Goal: Transaction & Acquisition: Book appointment/travel/reservation

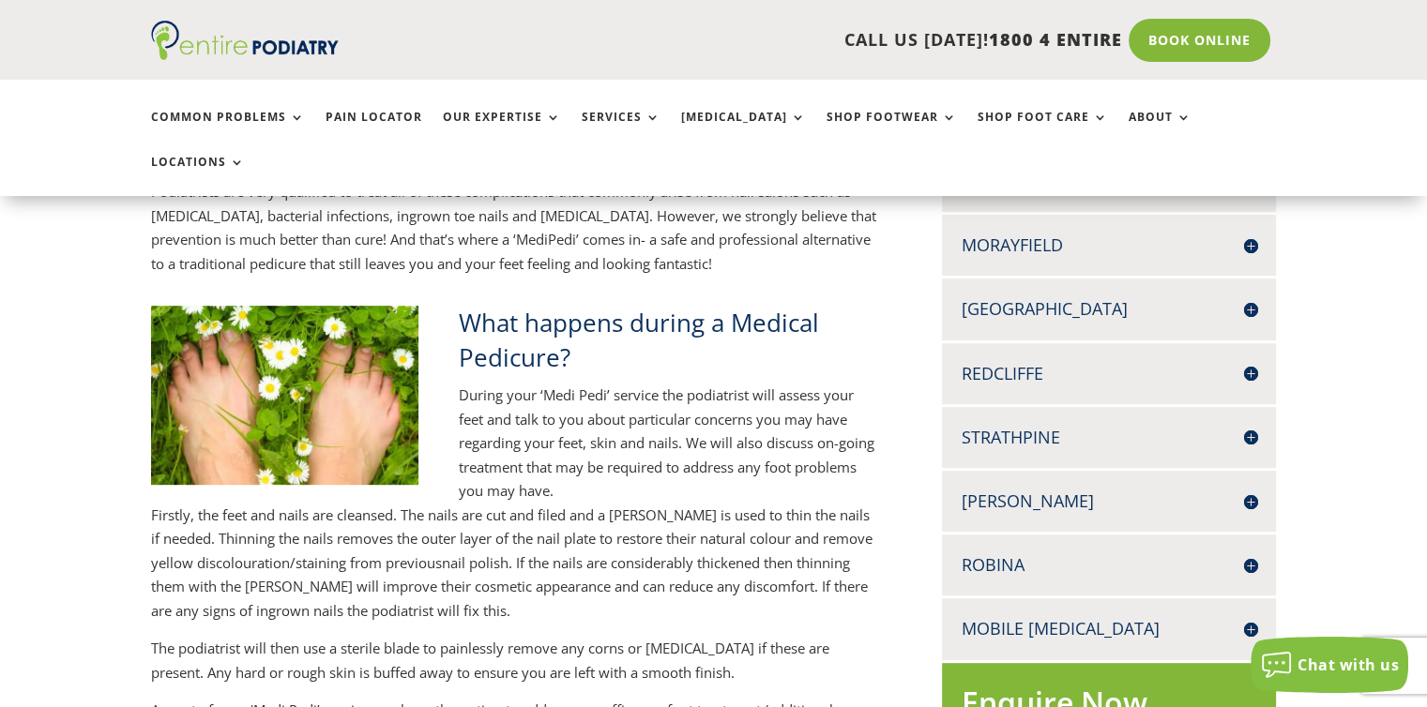
scroll to position [664, 0]
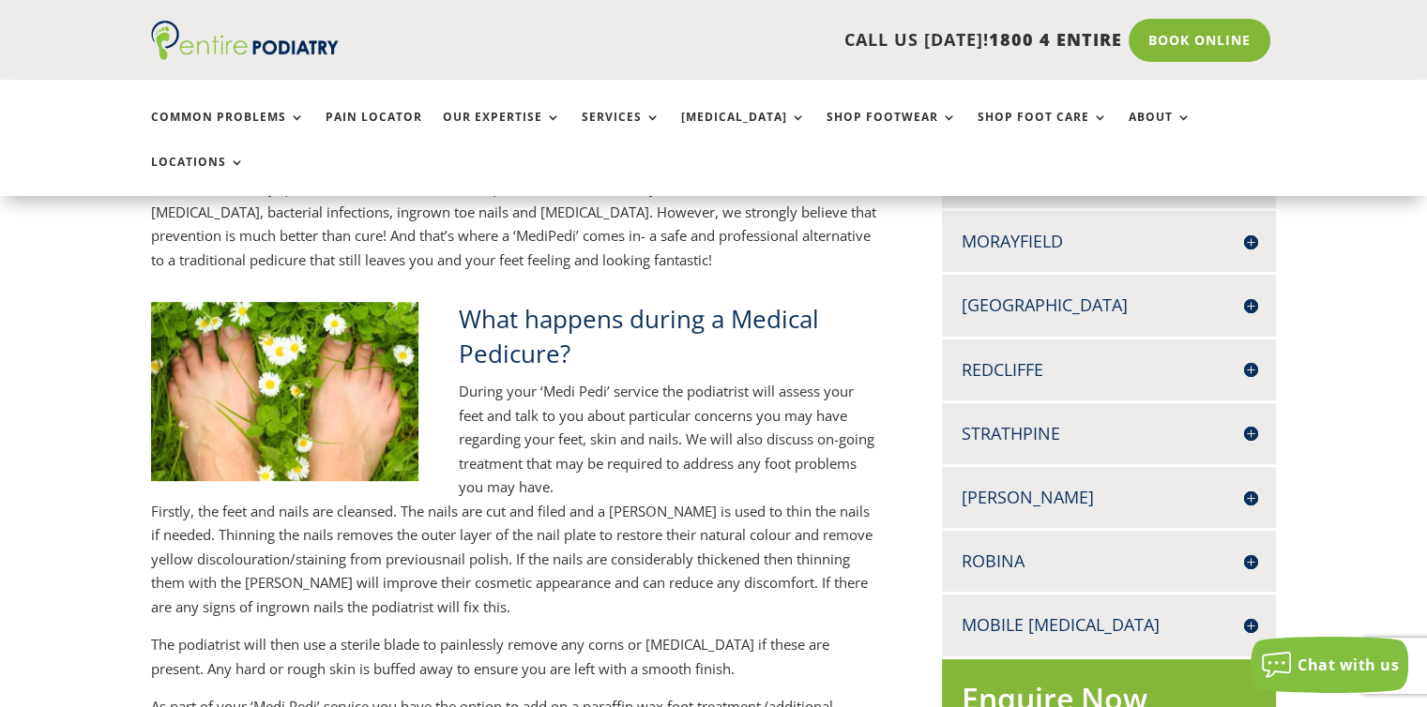
click at [1241, 550] on h4 "Robina" at bounding box center [1108, 561] width 296 height 23
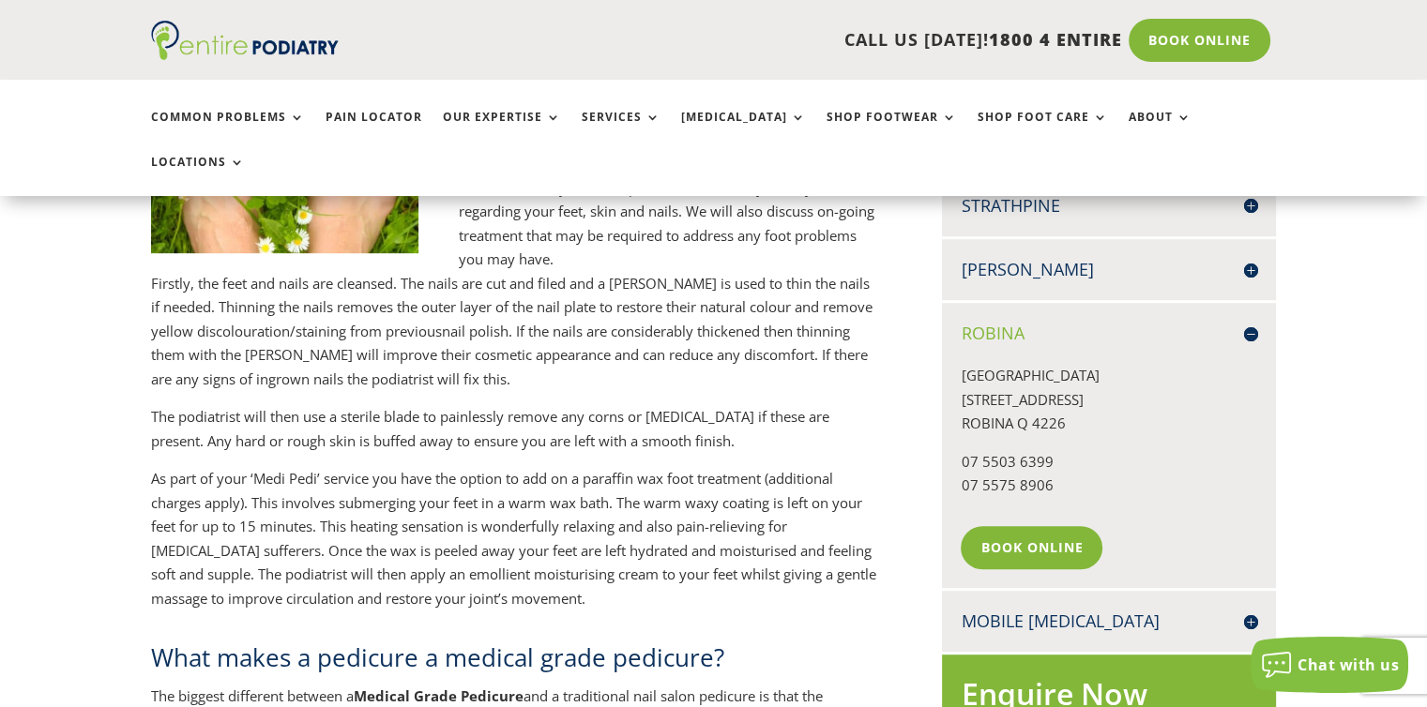
scroll to position [895, 0]
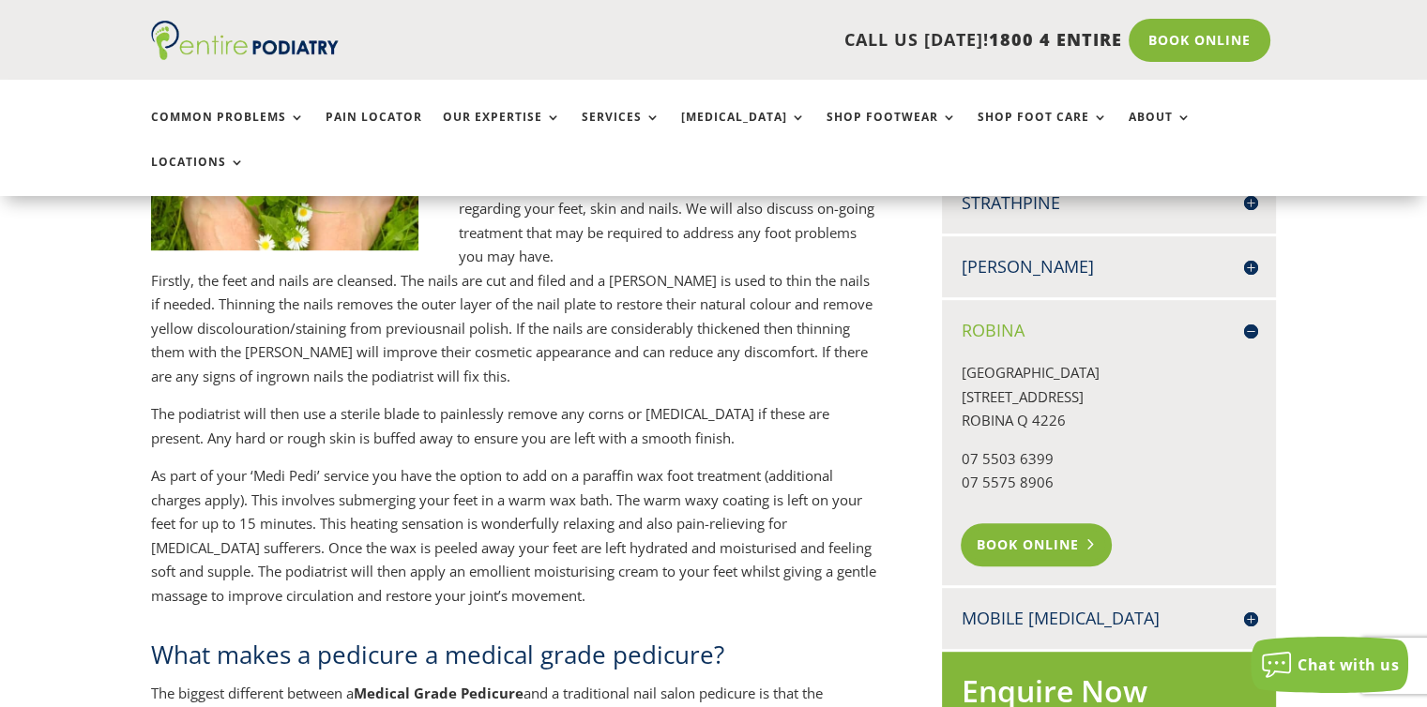
click at [1021, 523] on link "Book Online" at bounding box center [1035, 544] width 151 height 43
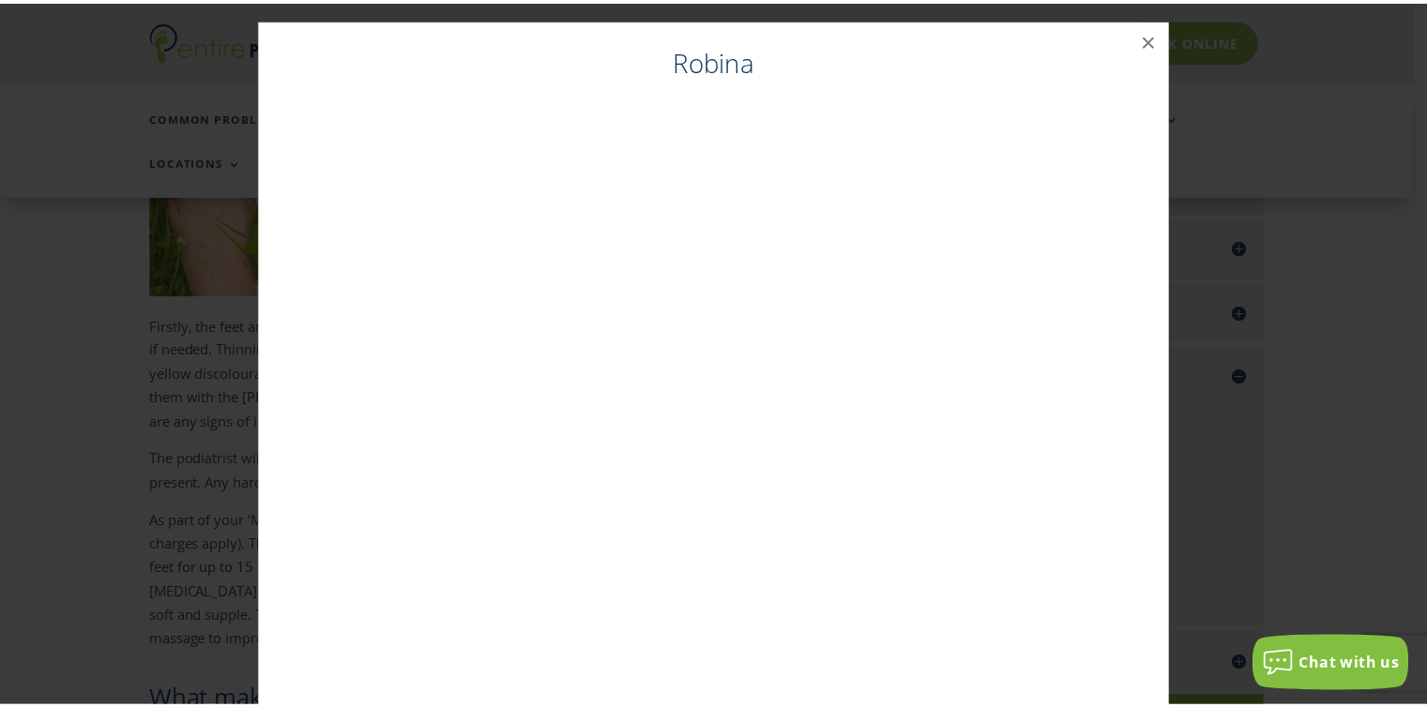
scroll to position [842, 0]
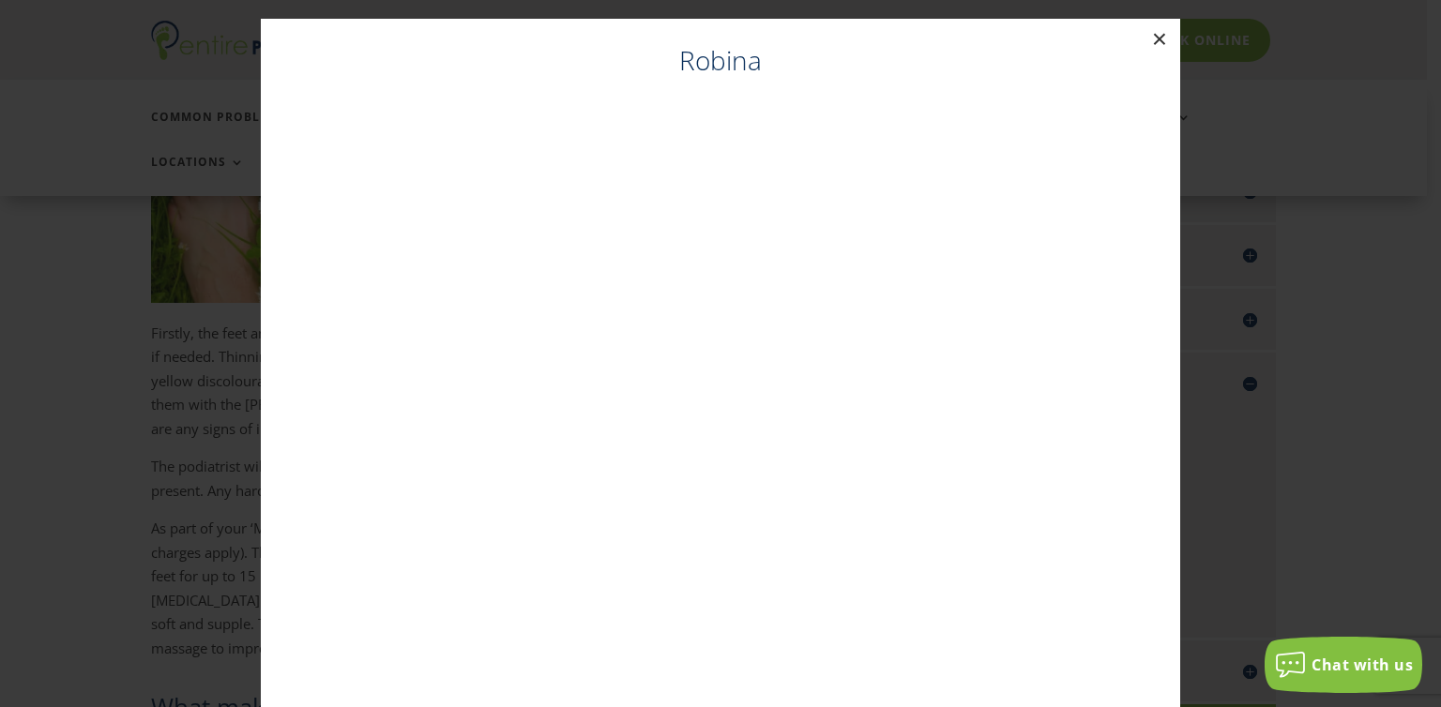
click at [1148, 34] on button "×" at bounding box center [1159, 39] width 41 height 41
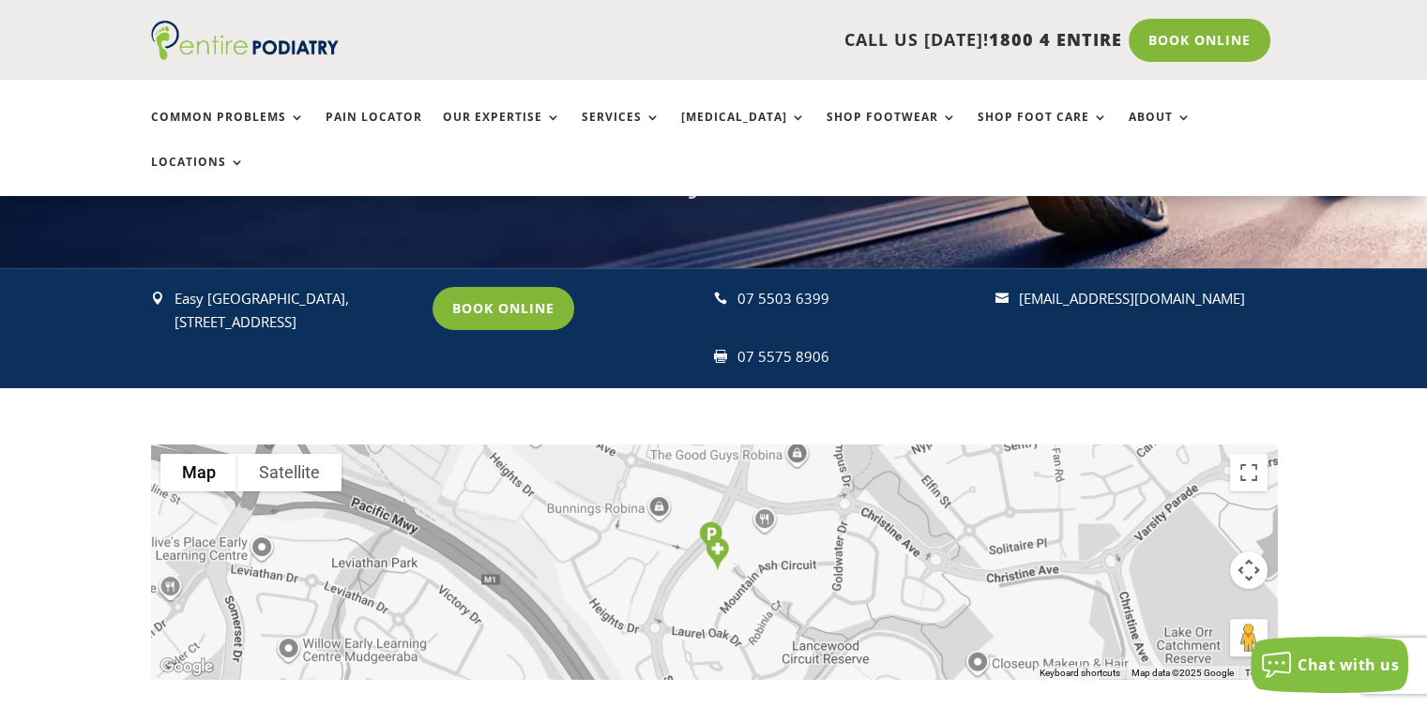
scroll to position [261, 0]
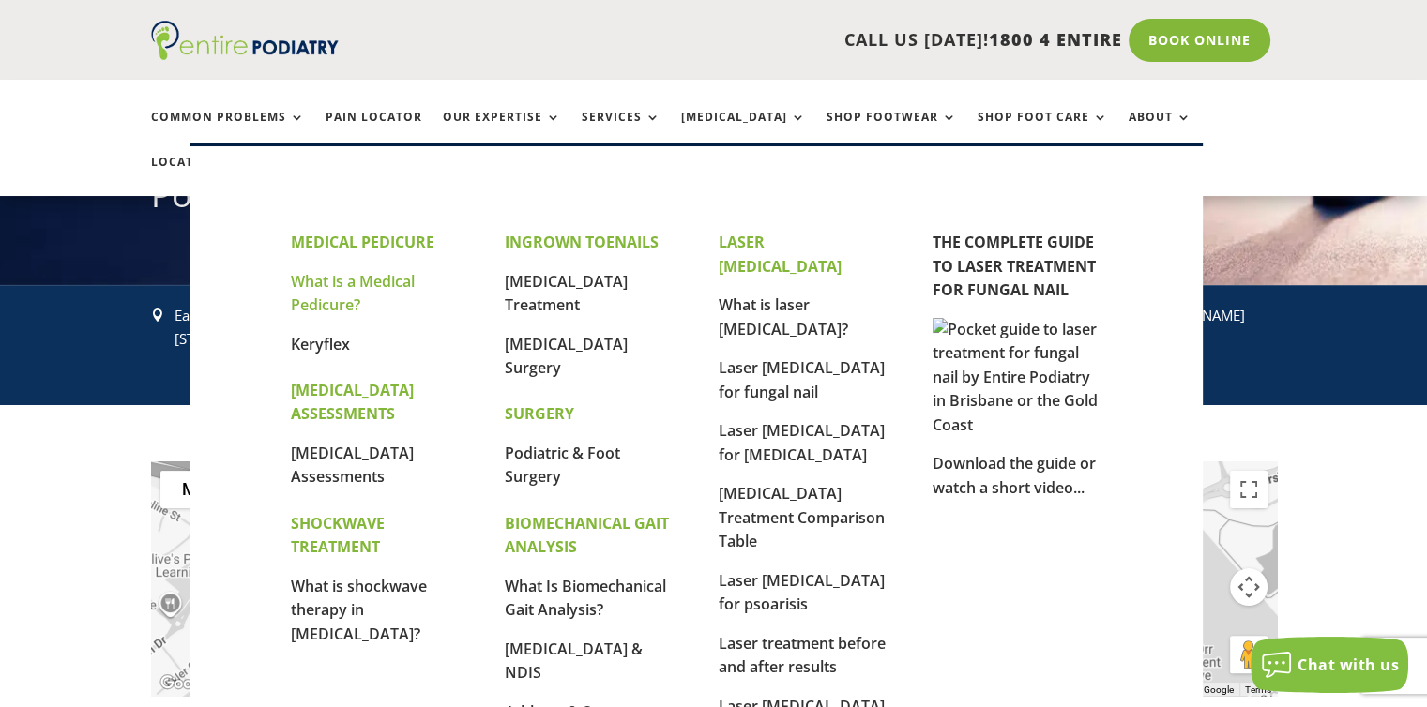
click at [357, 288] on link "What is a Medical Pedicure?" at bounding box center [353, 293] width 124 height 45
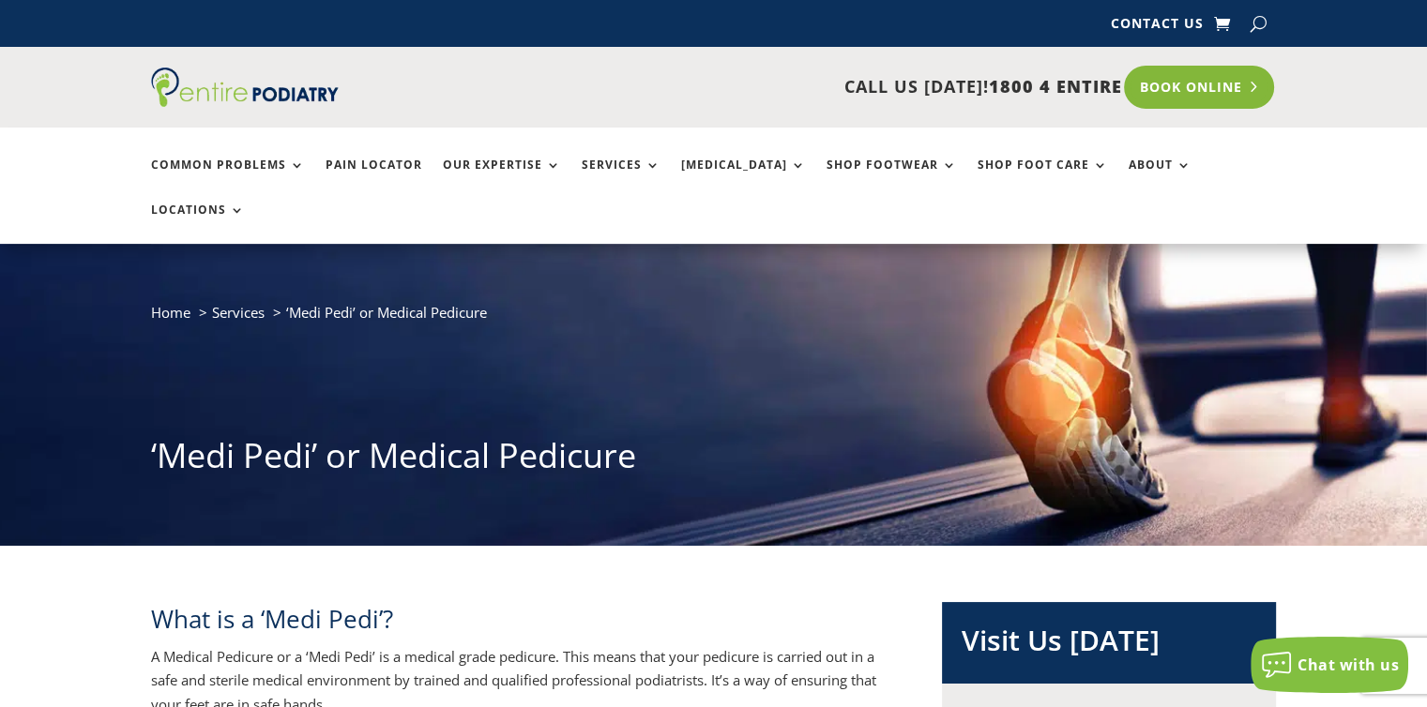
click at [1141, 89] on link "Book Online" at bounding box center [1199, 87] width 151 height 43
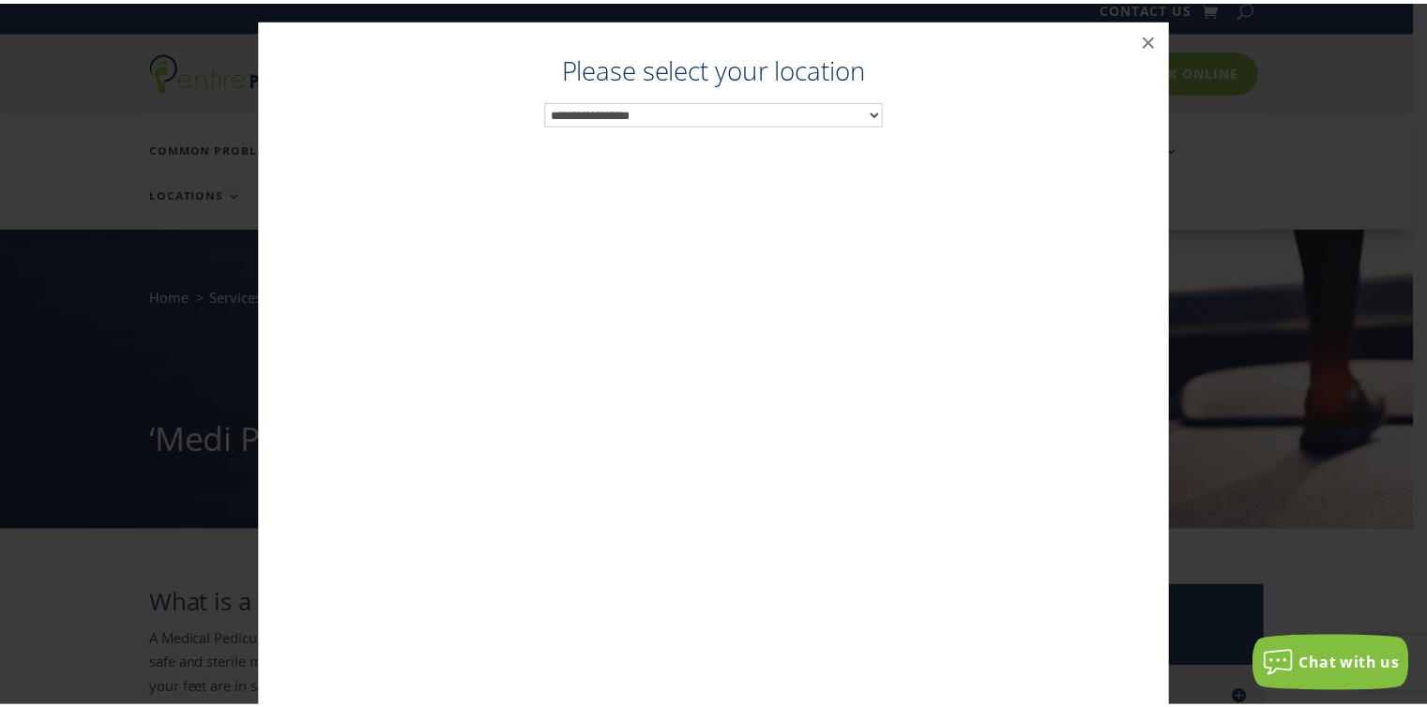
scroll to position [19, 0]
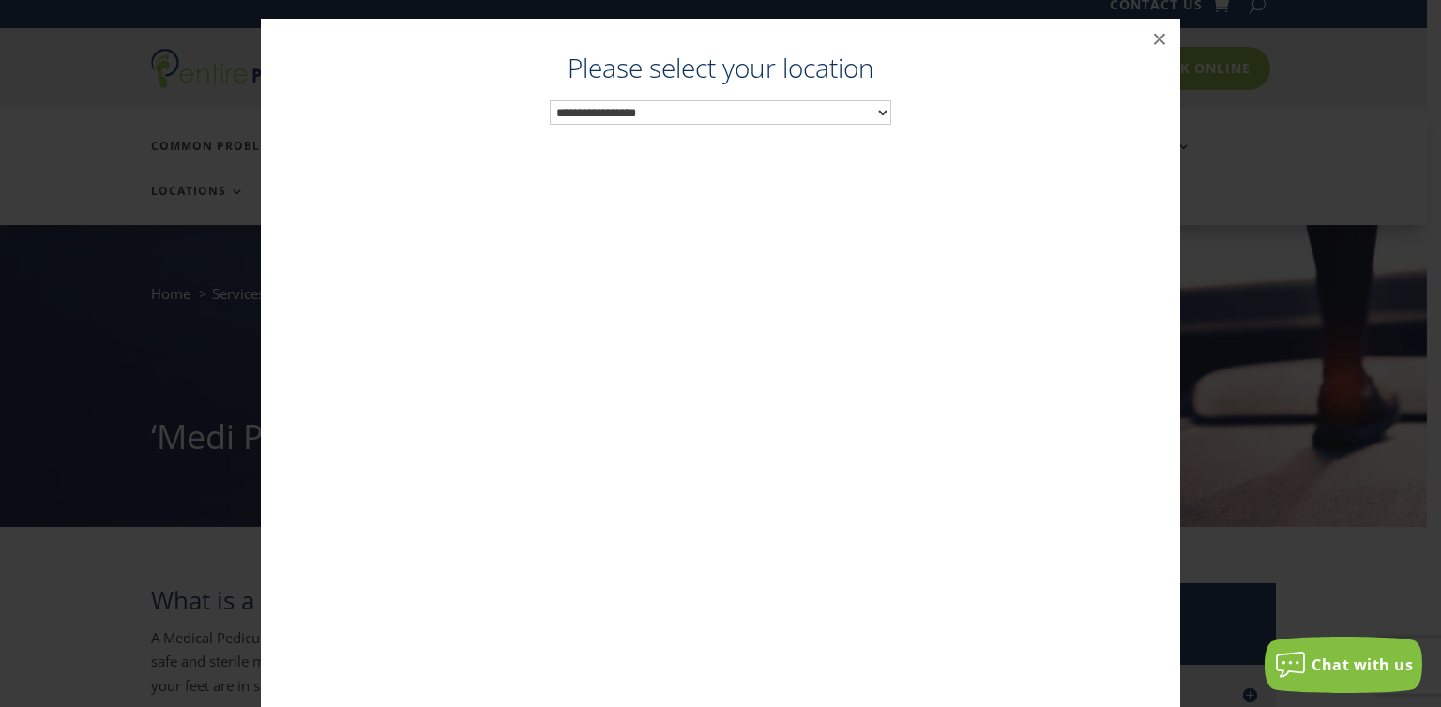
click at [871, 111] on select "**********" at bounding box center [720, 112] width 341 height 24
click at [1144, 35] on button "×" at bounding box center [1159, 39] width 41 height 41
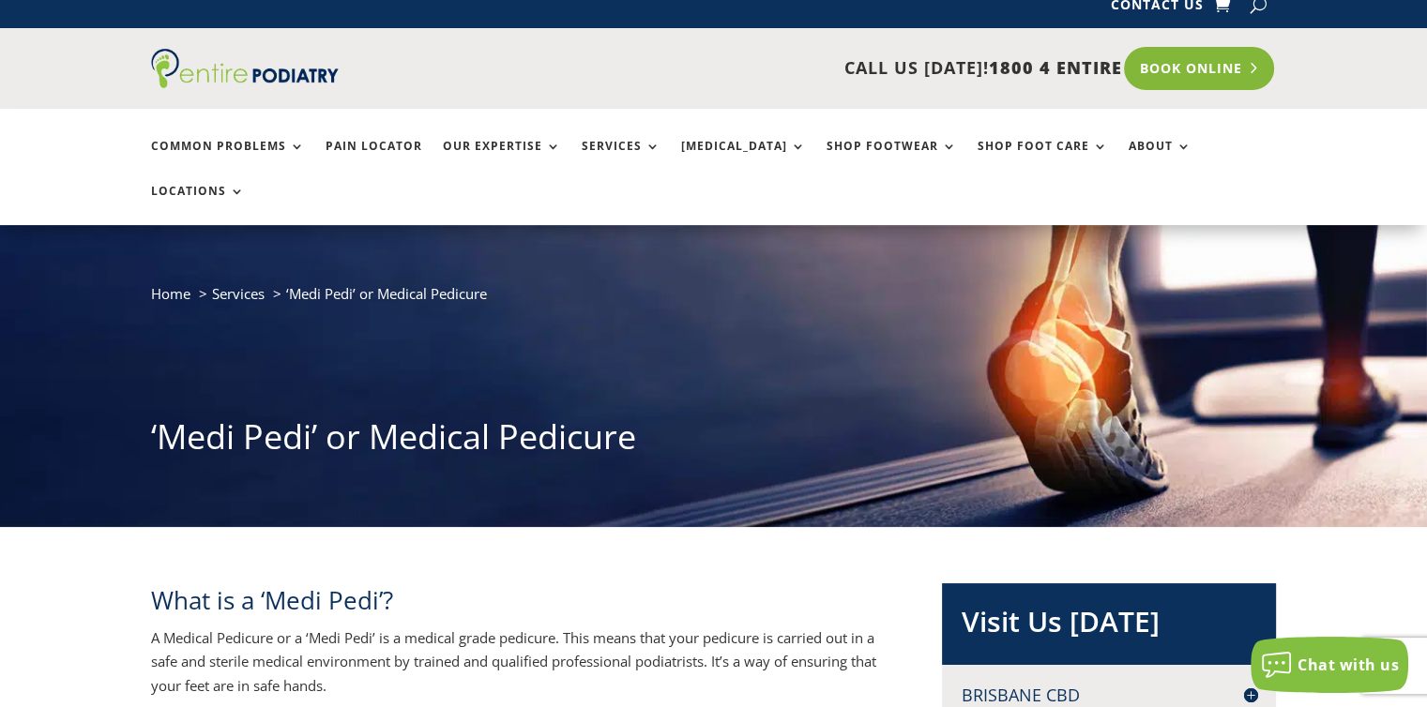
click at [1183, 68] on link "Book Online" at bounding box center [1199, 68] width 151 height 43
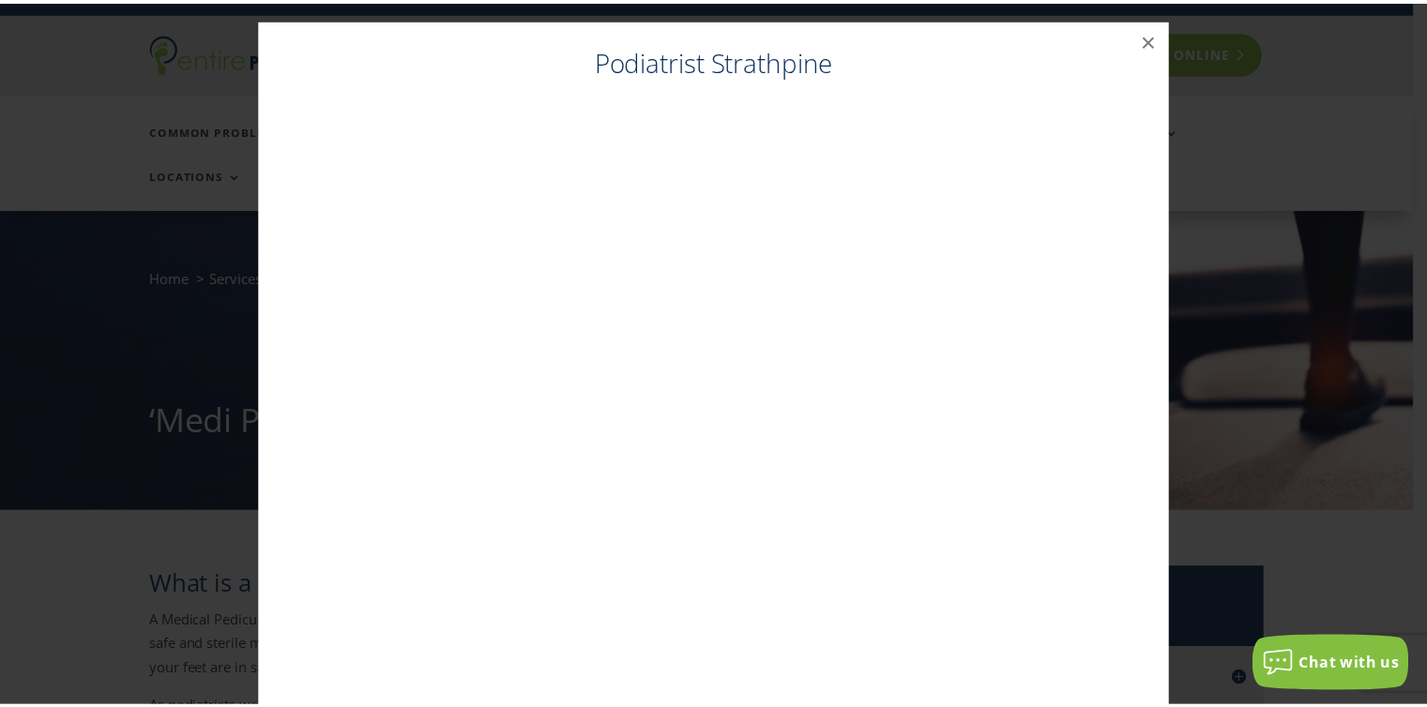
scroll to position [38, 0]
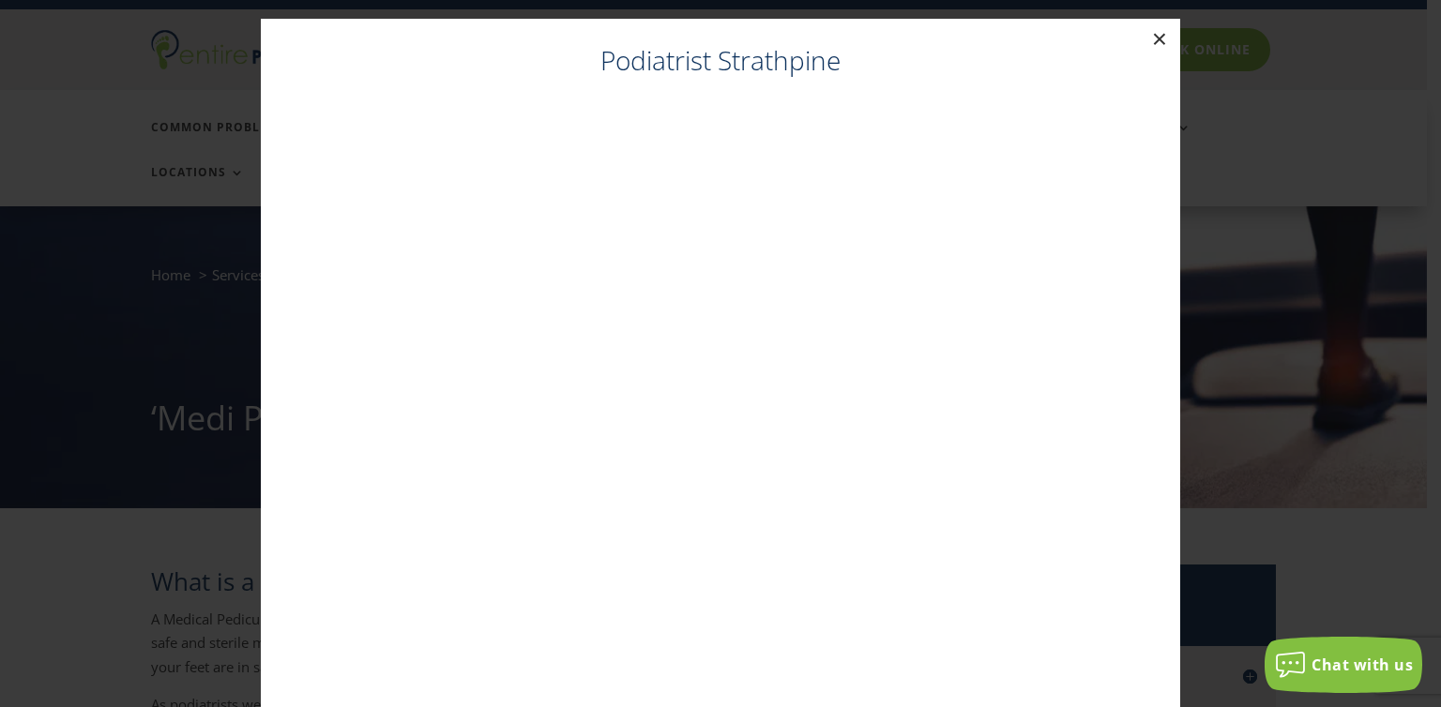
click at [1144, 39] on button "×" at bounding box center [1159, 39] width 41 height 41
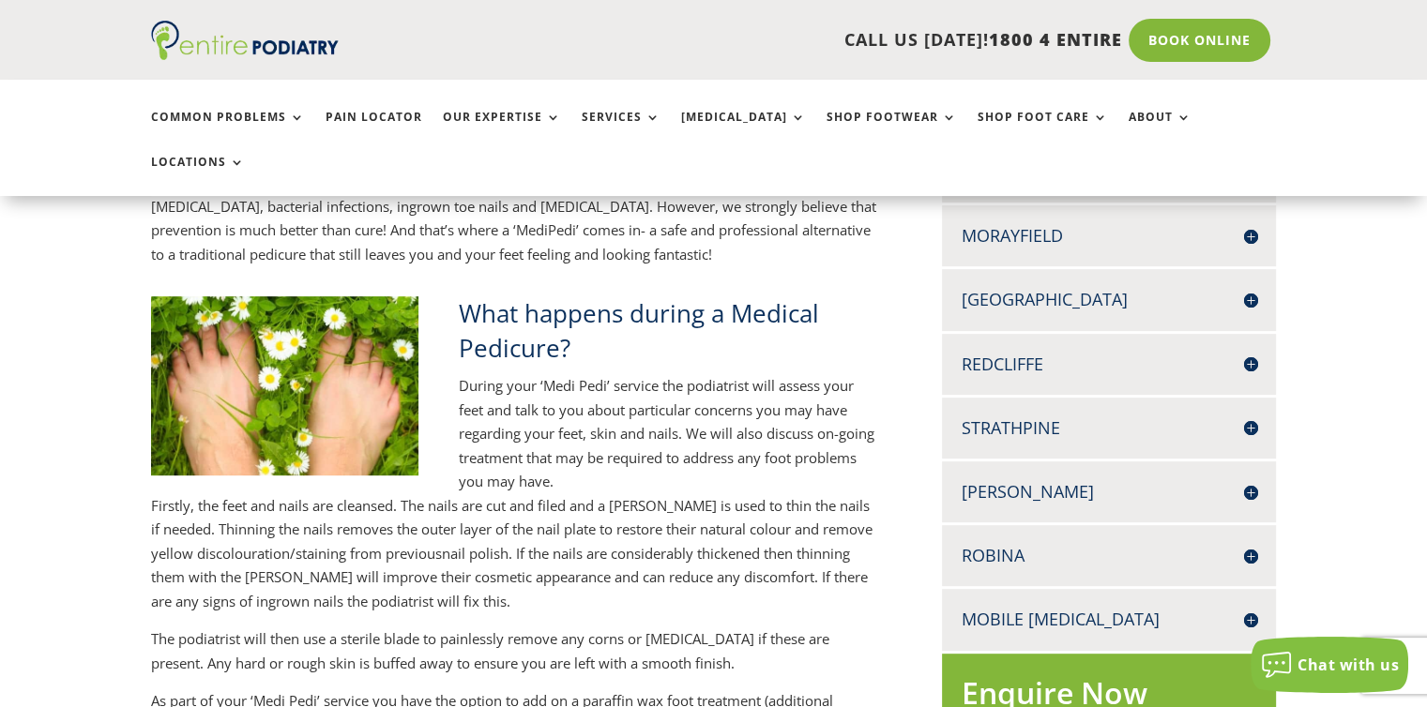
scroll to position [672, 0]
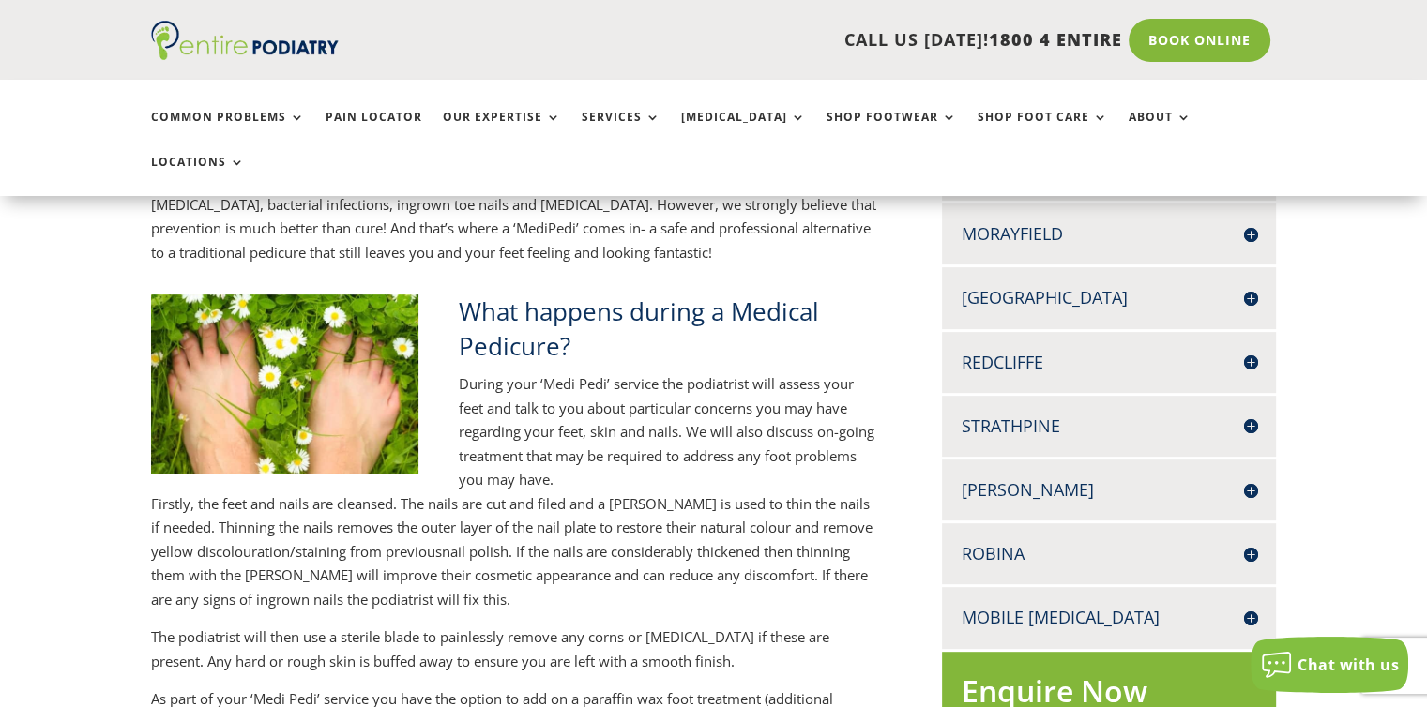
click at [1250, 542] on h4 "Robina" at bounding box center [1108, 553] width 296 height 23
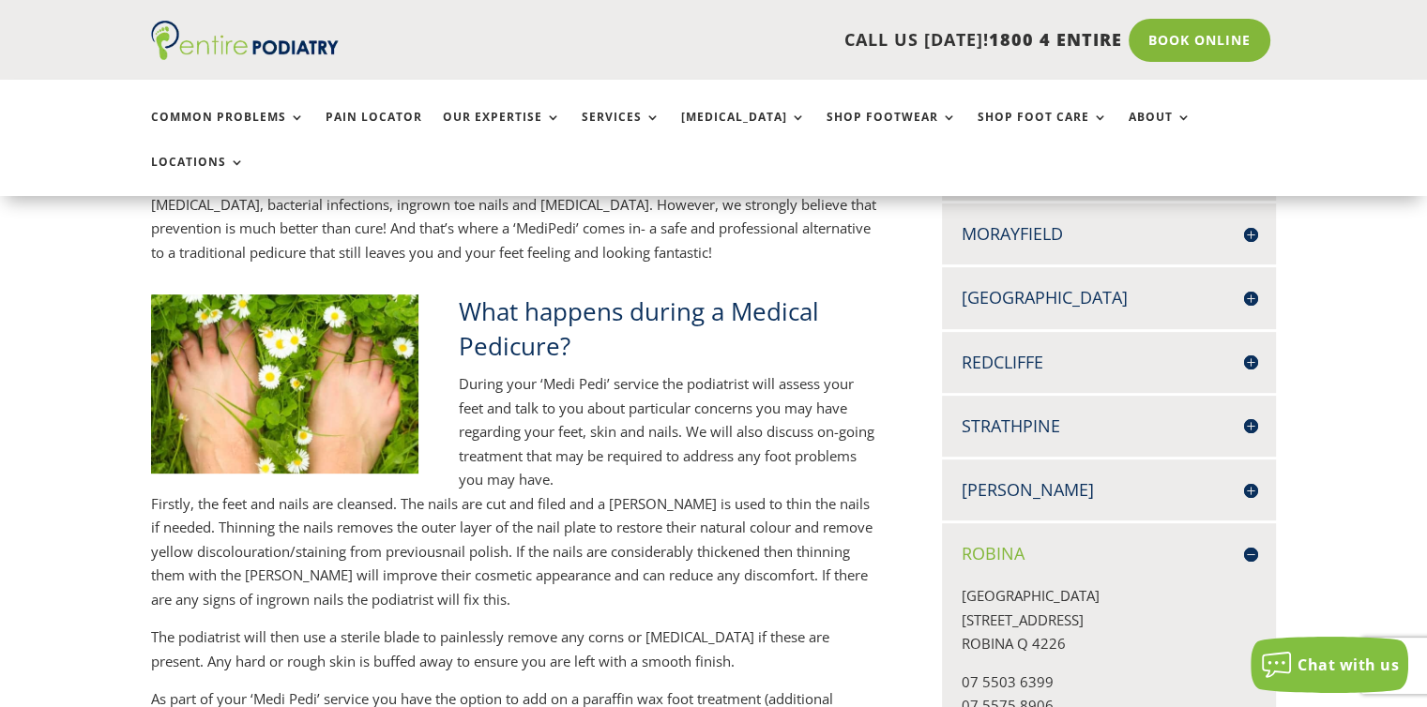
click at [1013, 542] on h4 "Robina" at bounding box center [1108, 553] width 296 height 23
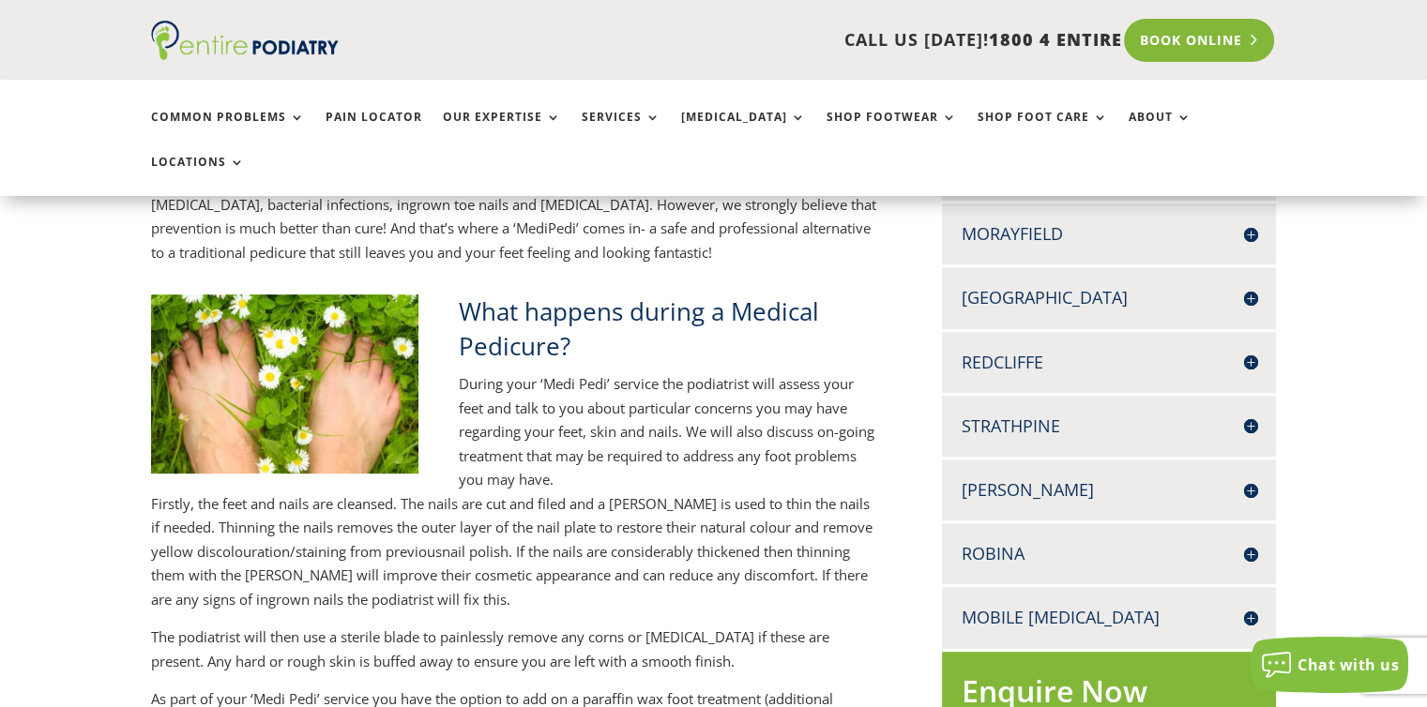
click at [1193, 23] on link "Book Online" at bounding box center [1199, 40] width 151 height 43
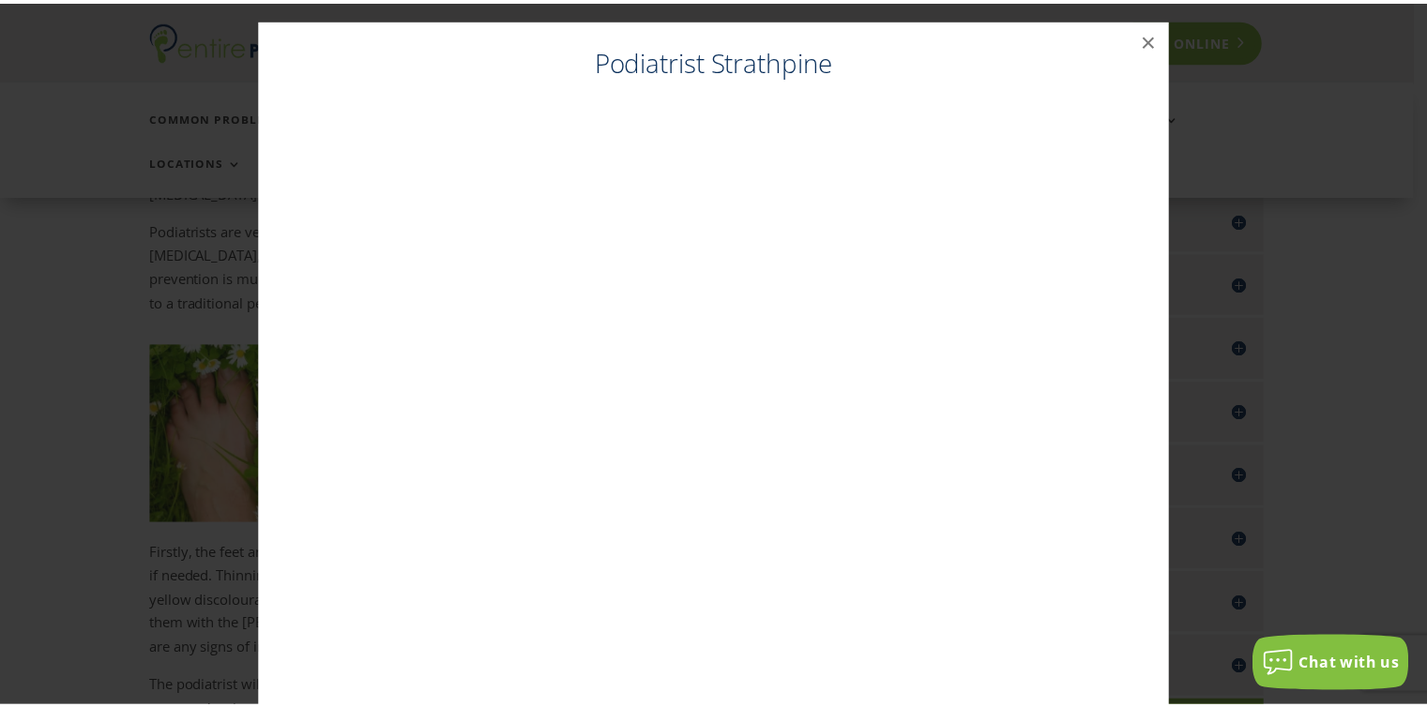
scroll to position [619, 0]
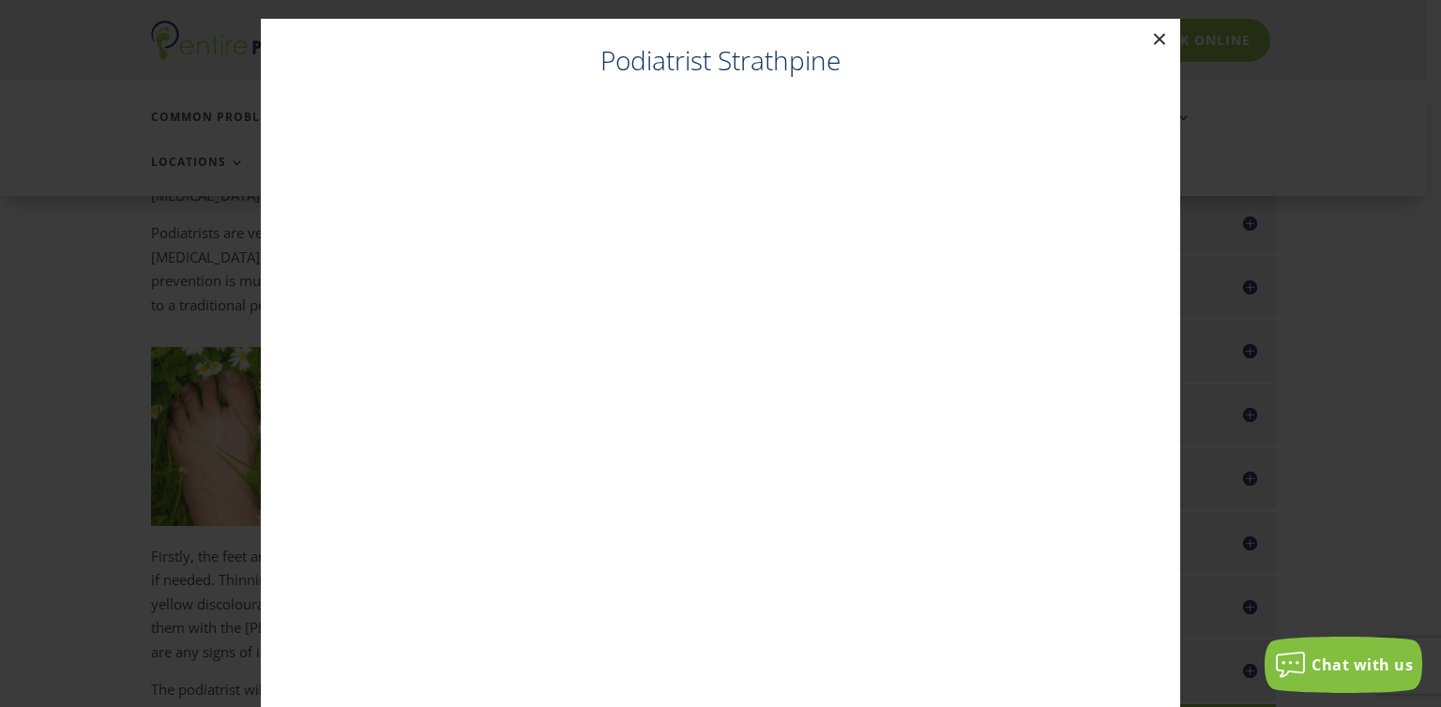
click at [1148, 39] on button "×" at bounding box center [1159, 39] width 41 height 41
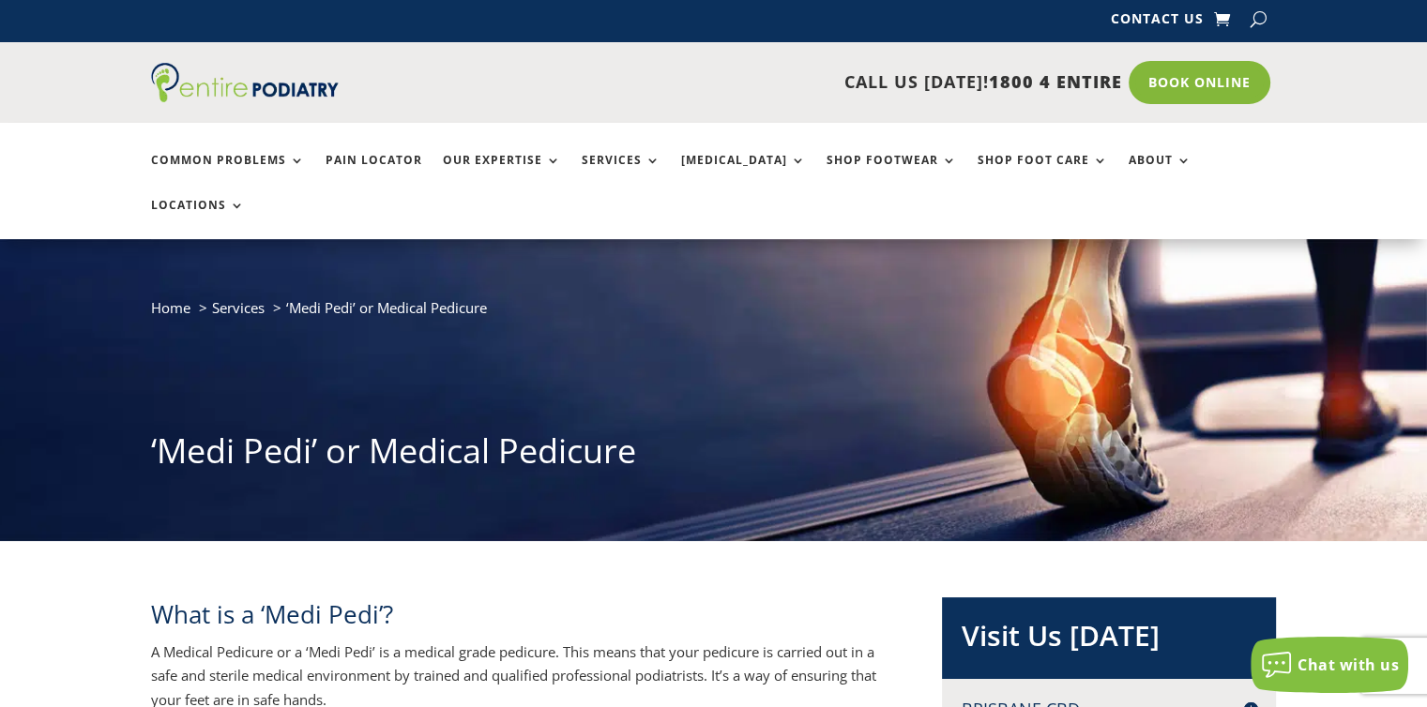
scroll to position [19, 0]
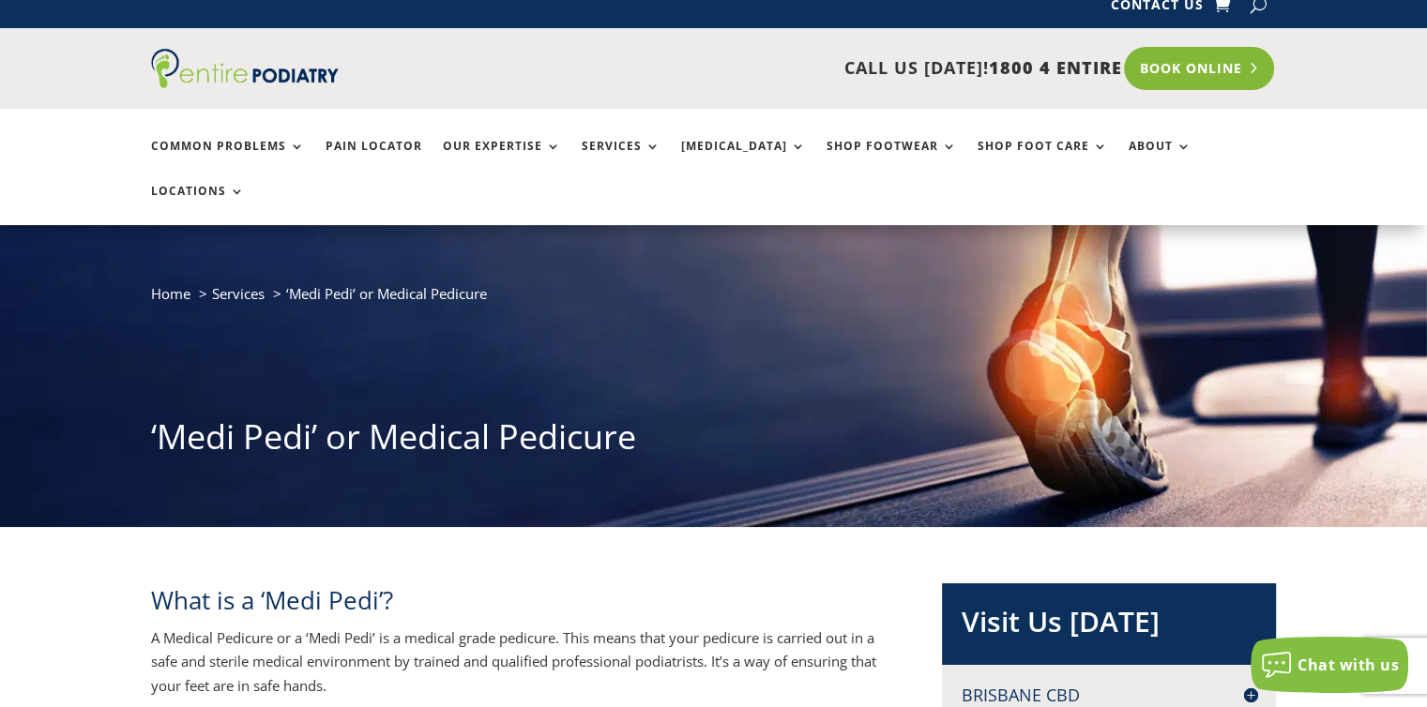
click at [1216, 68] on link "Book Online" at bounding box center [1199, 68] width 151 height 43
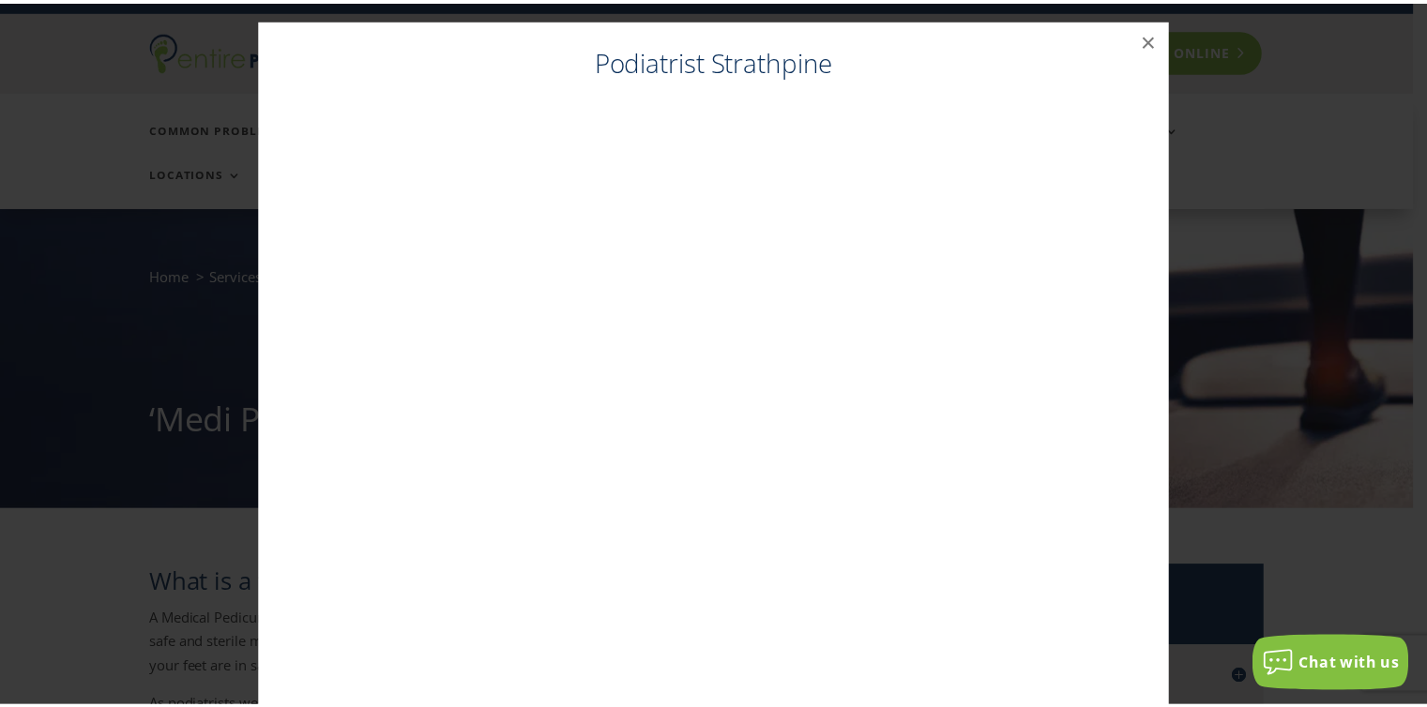
scroll to position [38, 0]
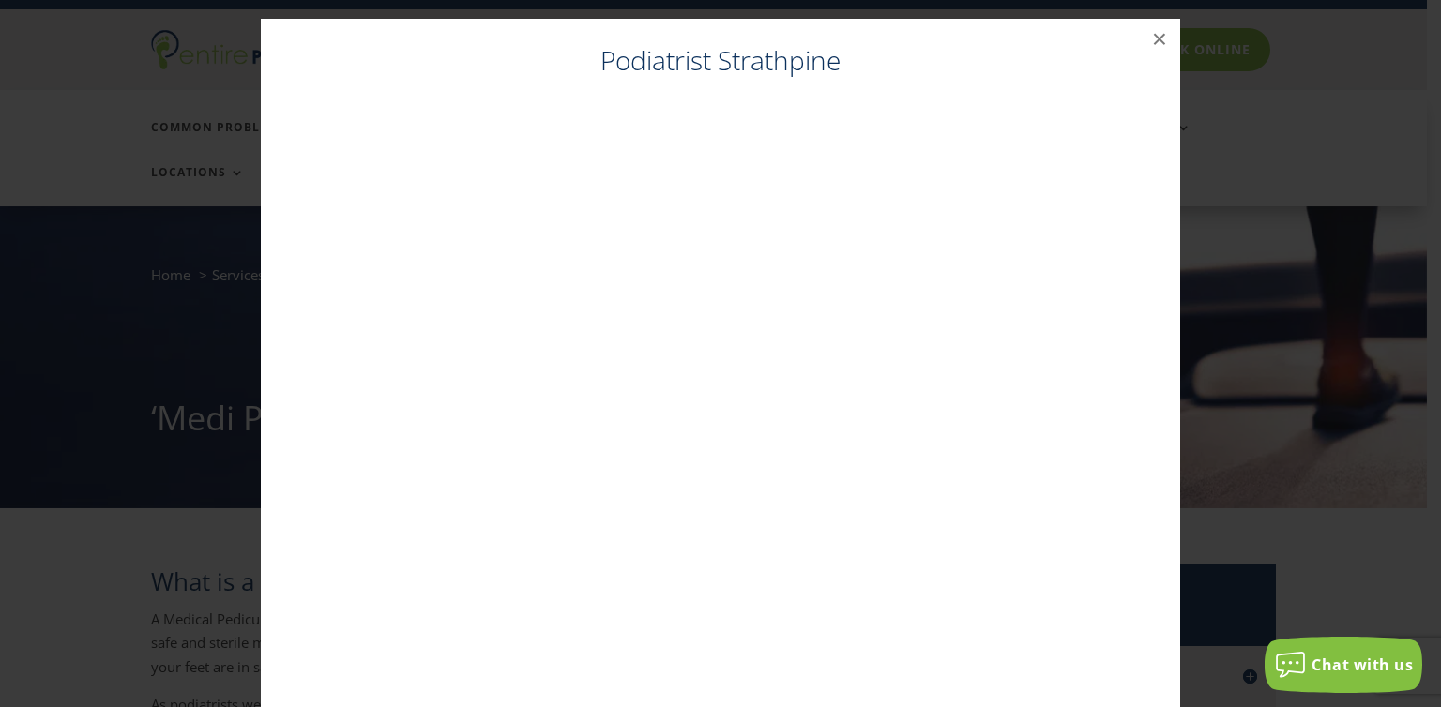
click at [808, 65] on h4 "Podiatrist Strathpine" at bounding box center [721, 65] width 882 height 46
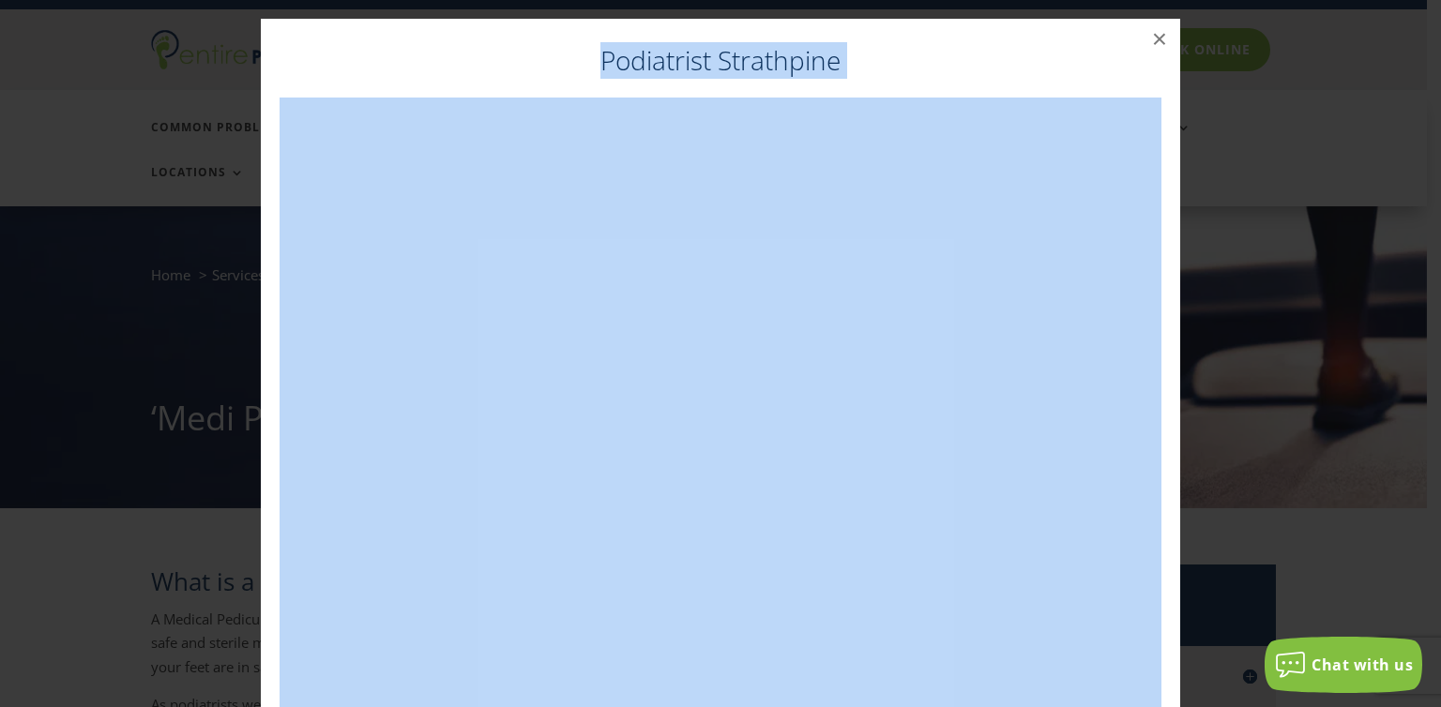
click at [808, 65] on h4 "Podiatrist Strathpine" at bounding box center [721, 65] width 882 height 46
click at [1160, 35] on button "×" at bounding box center [1159, 39] width 41 height 41
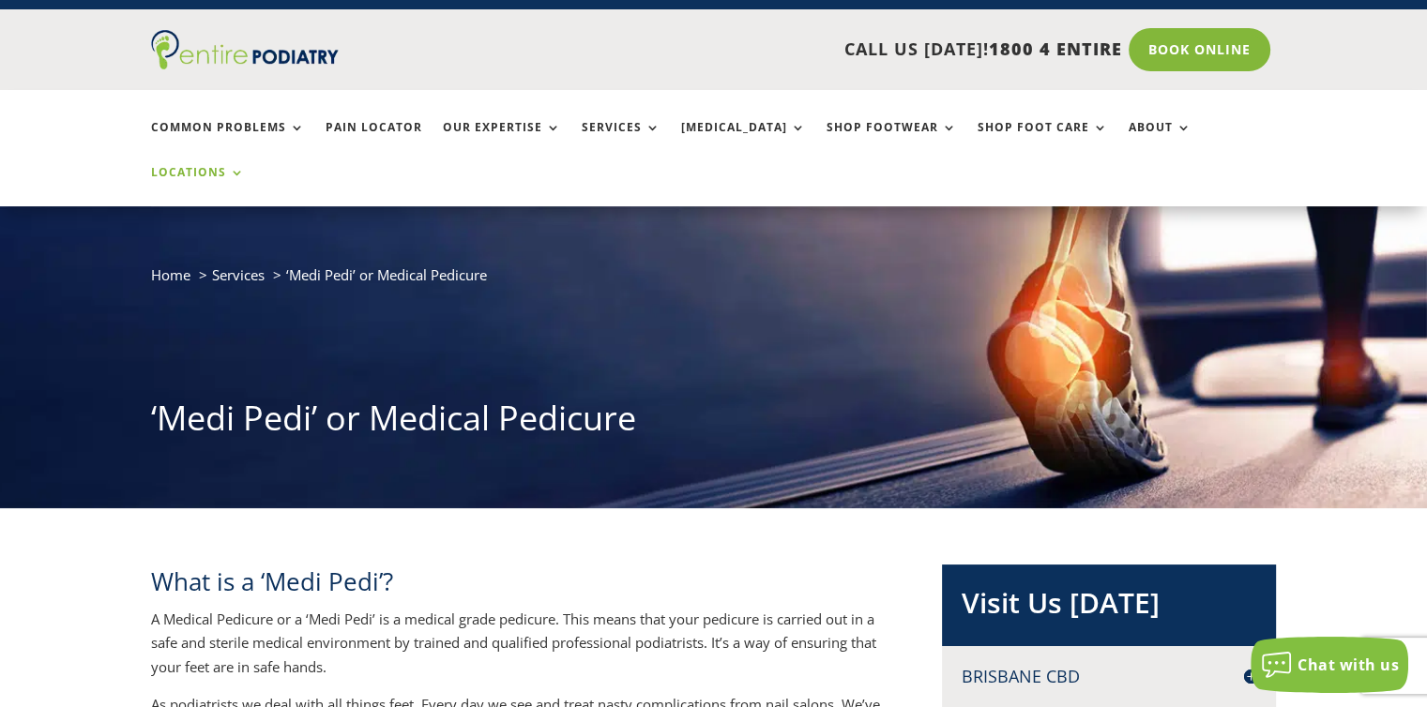
drag, startPoint x: 1218, startPoint y: 113, endPoint x: 1216, endPoint y: 125, distance: 11.6
click at [1216, 125] on ul "Common Problems Pain Locator Our Expertise Services Orthotics Shop Footwear Sho…" at bounding box center [714, 148] width 1146 height 116
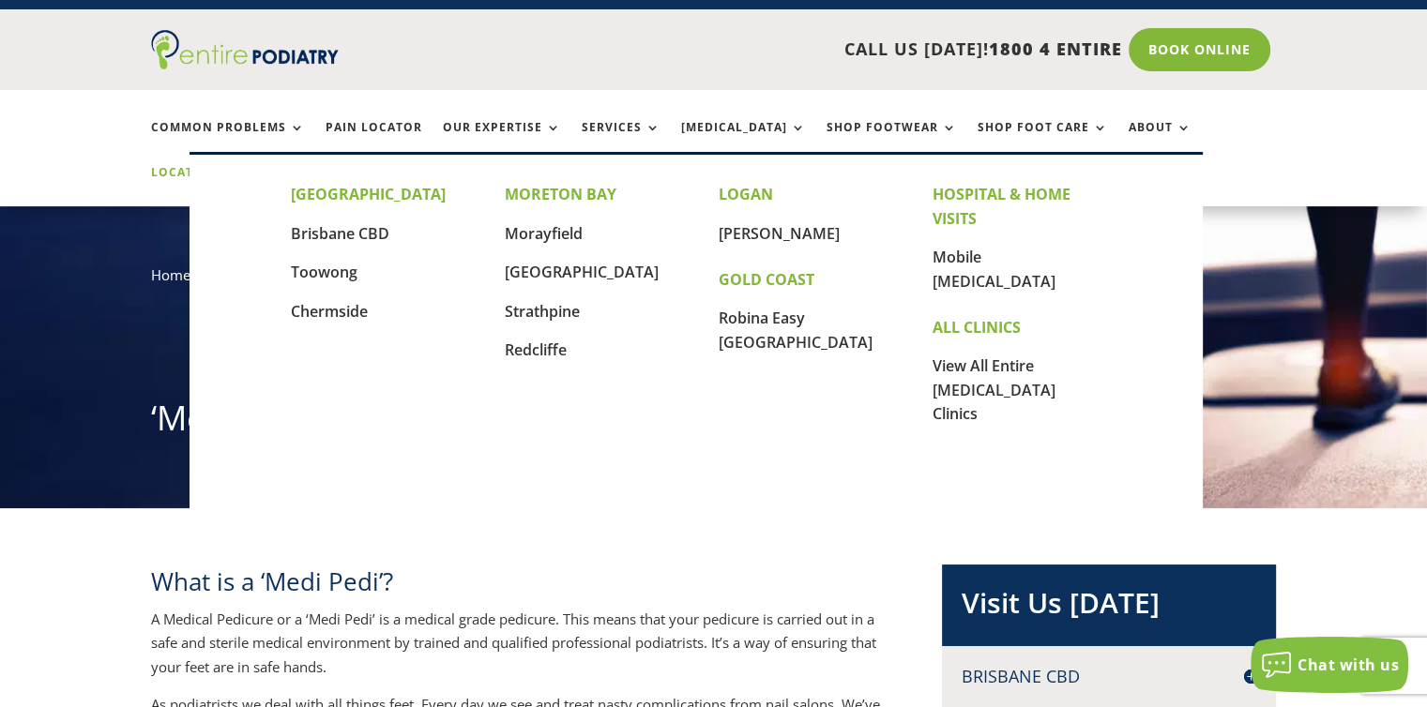
click at [245, 166] on link "Locations" at bounding box center [198, 186] width 94 height 40
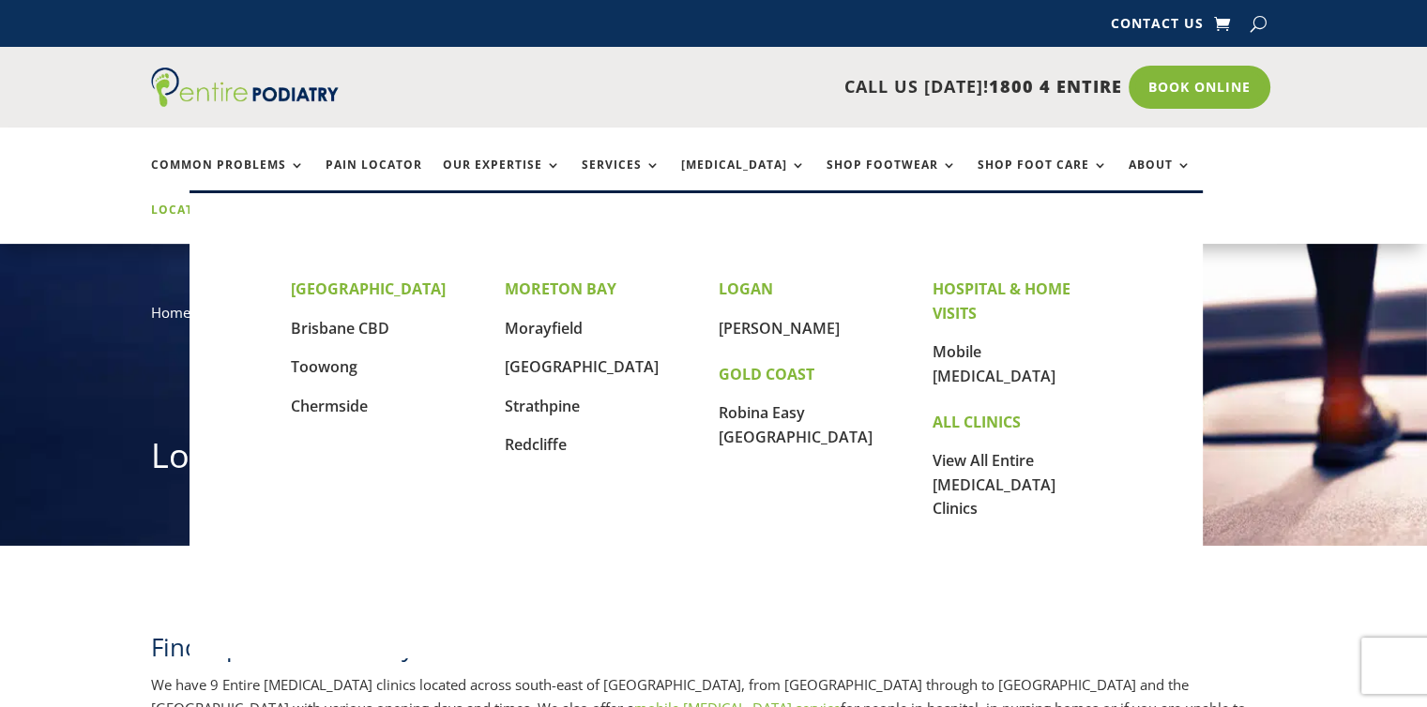
click at [245, 204] on link "Locations" at bounding box center [198, 224] width 94 height 40
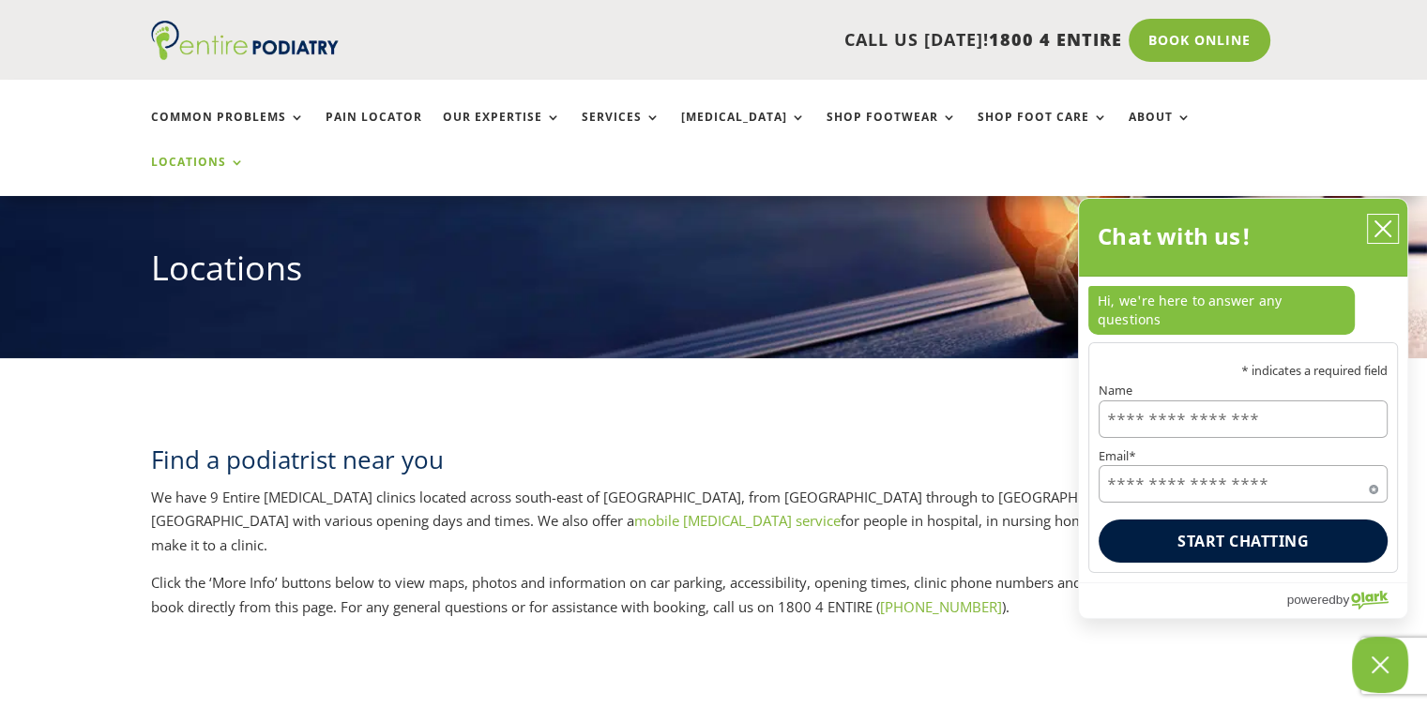
click at [1380, 238] on icon "close chatbox" at bounding box center [1382, 228] width 19 height 19
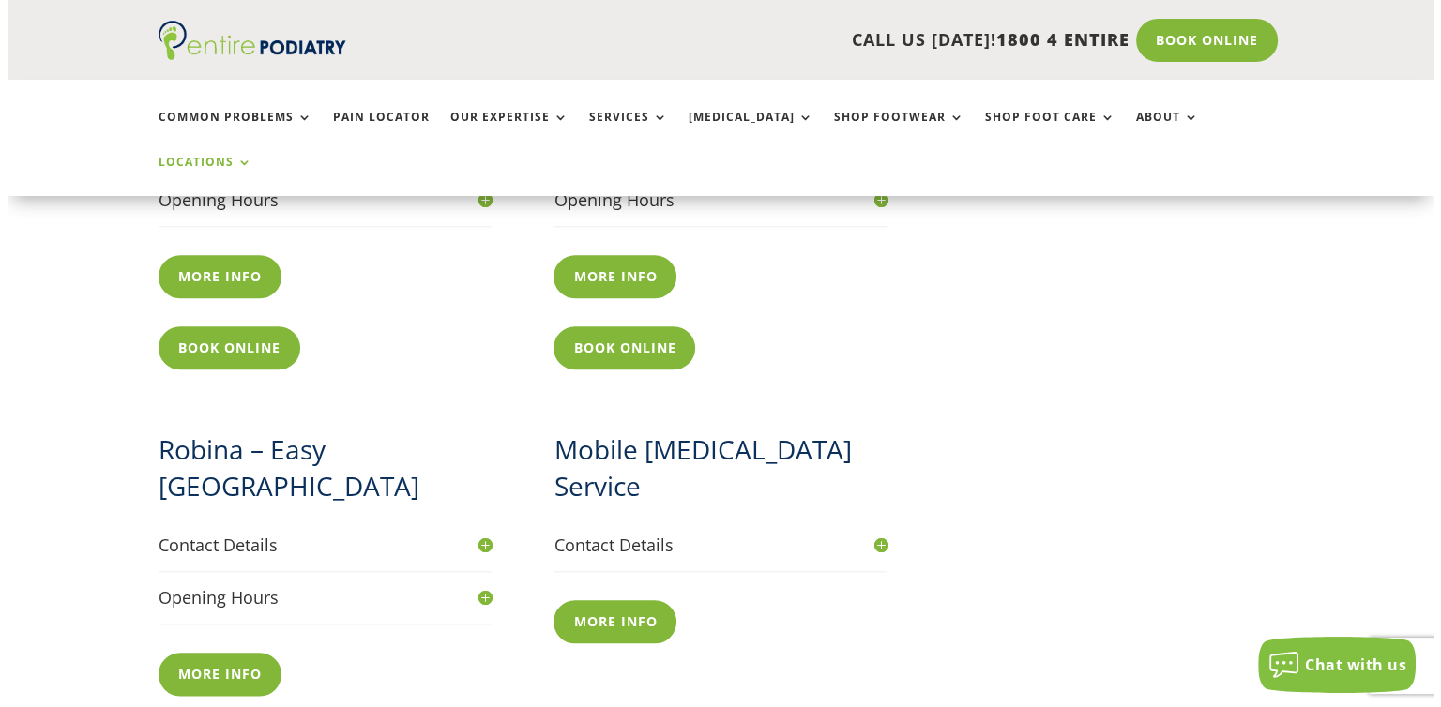
scroll to position [2047, 0]
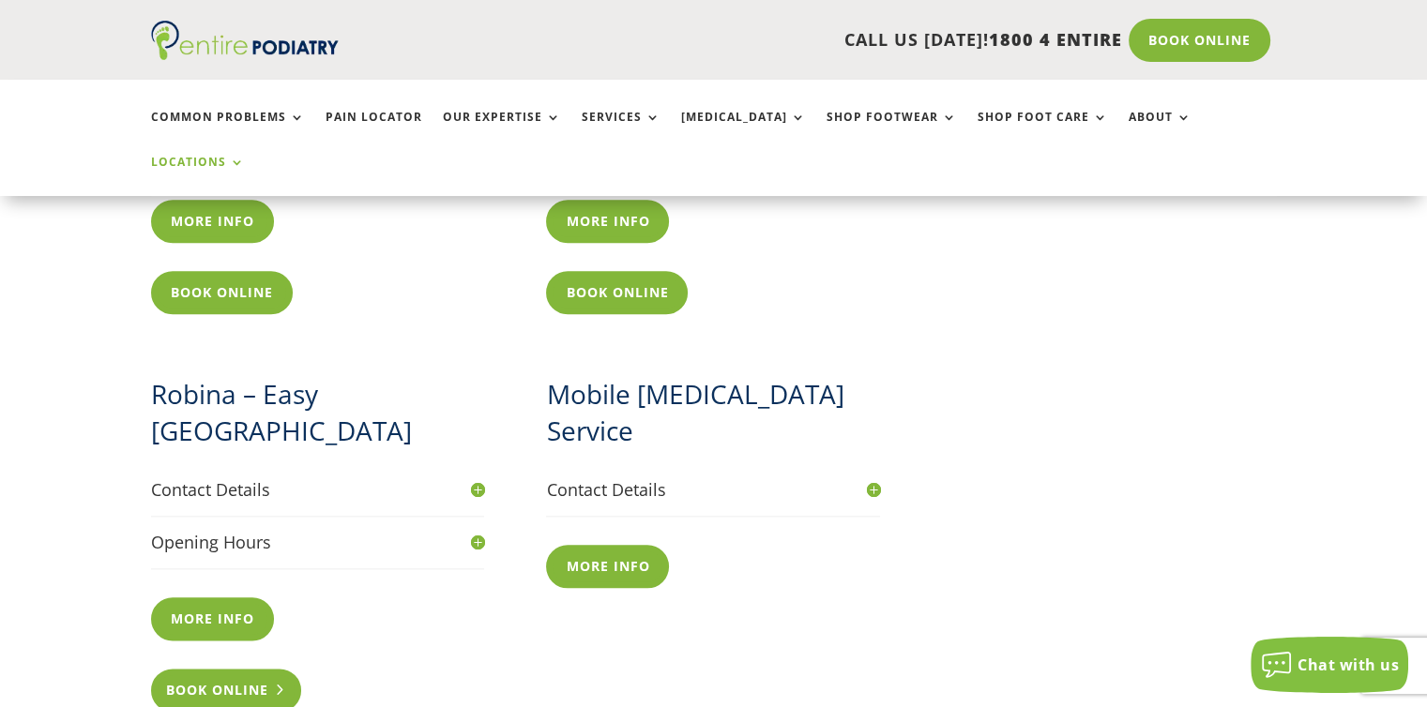
click at [189, 669] on link "Book Online" at bounding box center [226, 690] width 151 height 43
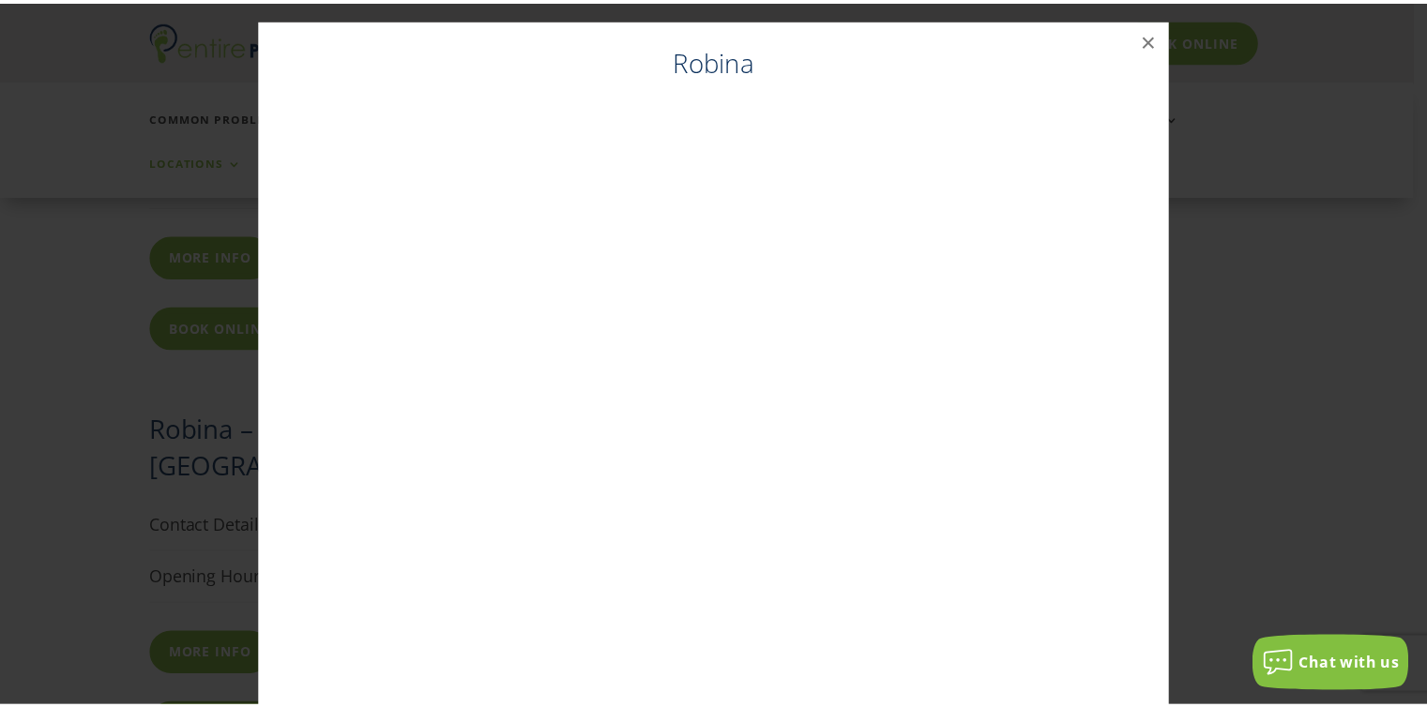
scroll to position [1994, 0]
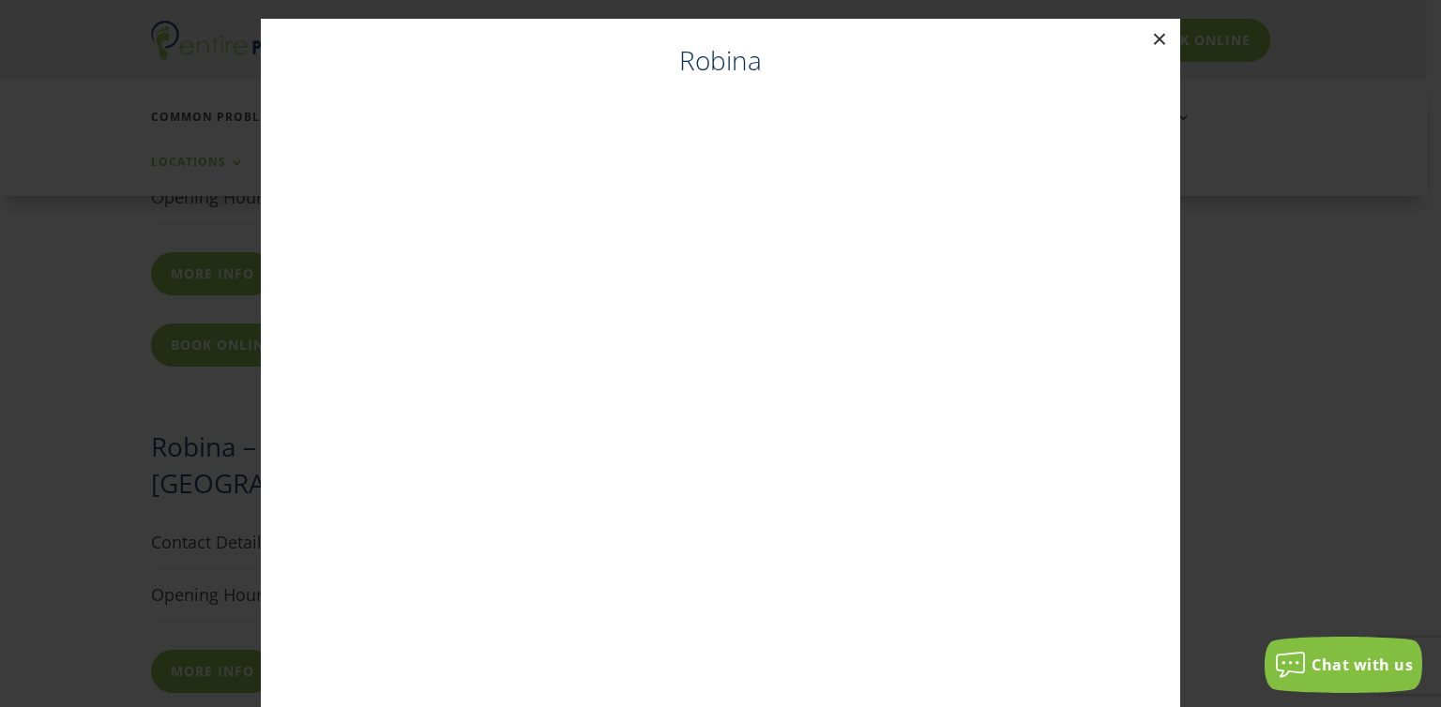
click at [1156, 34] on button "×" at bounding box center [1159, 39] width 41 height 41
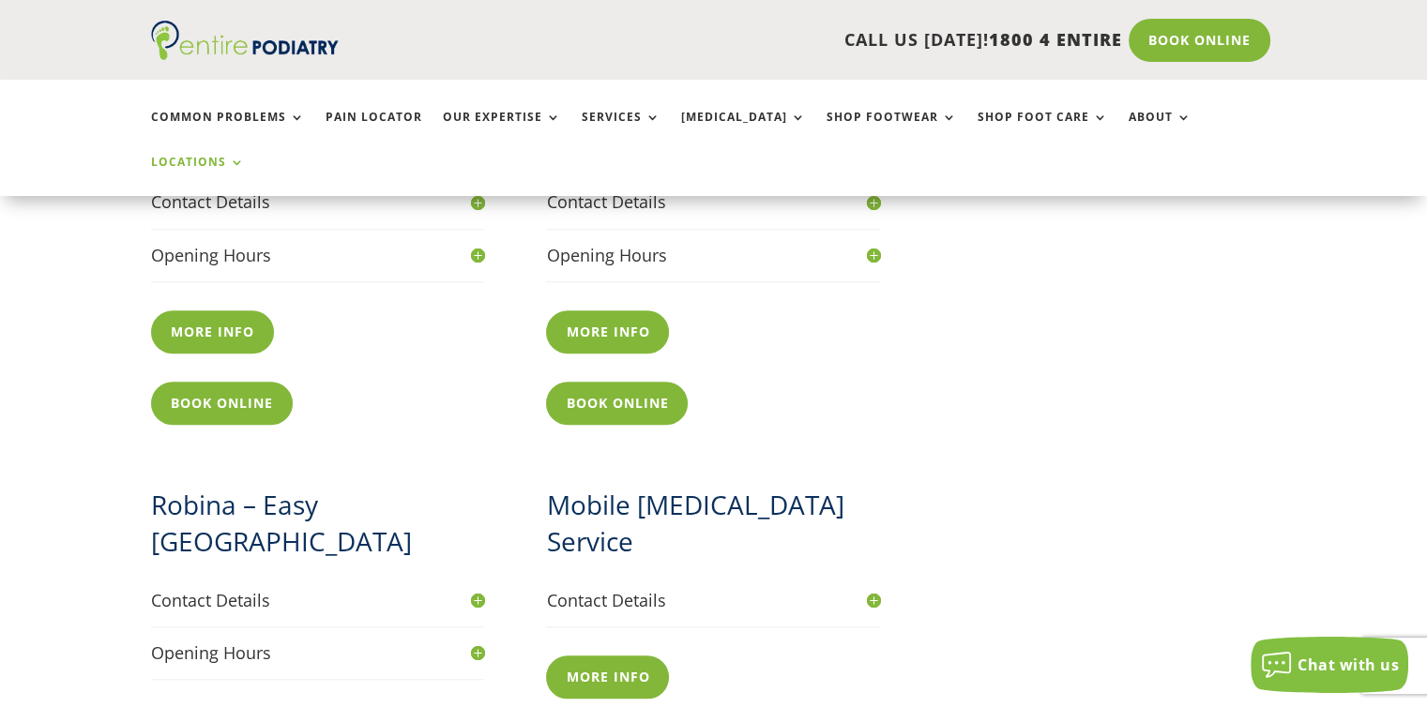
click at [872, 589] on h4 "Contact Details" at bounding box center [713, 600] width 334 height 23
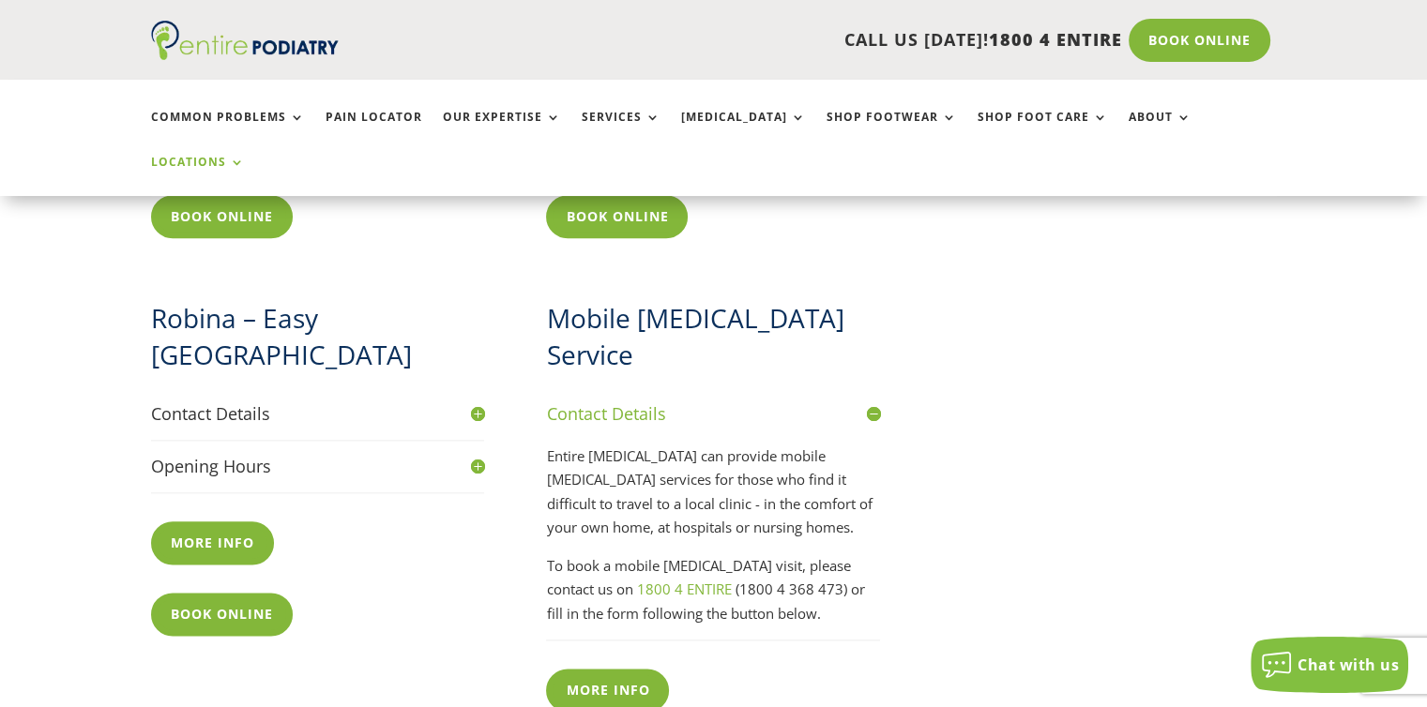
scroll to position [2134, 0]
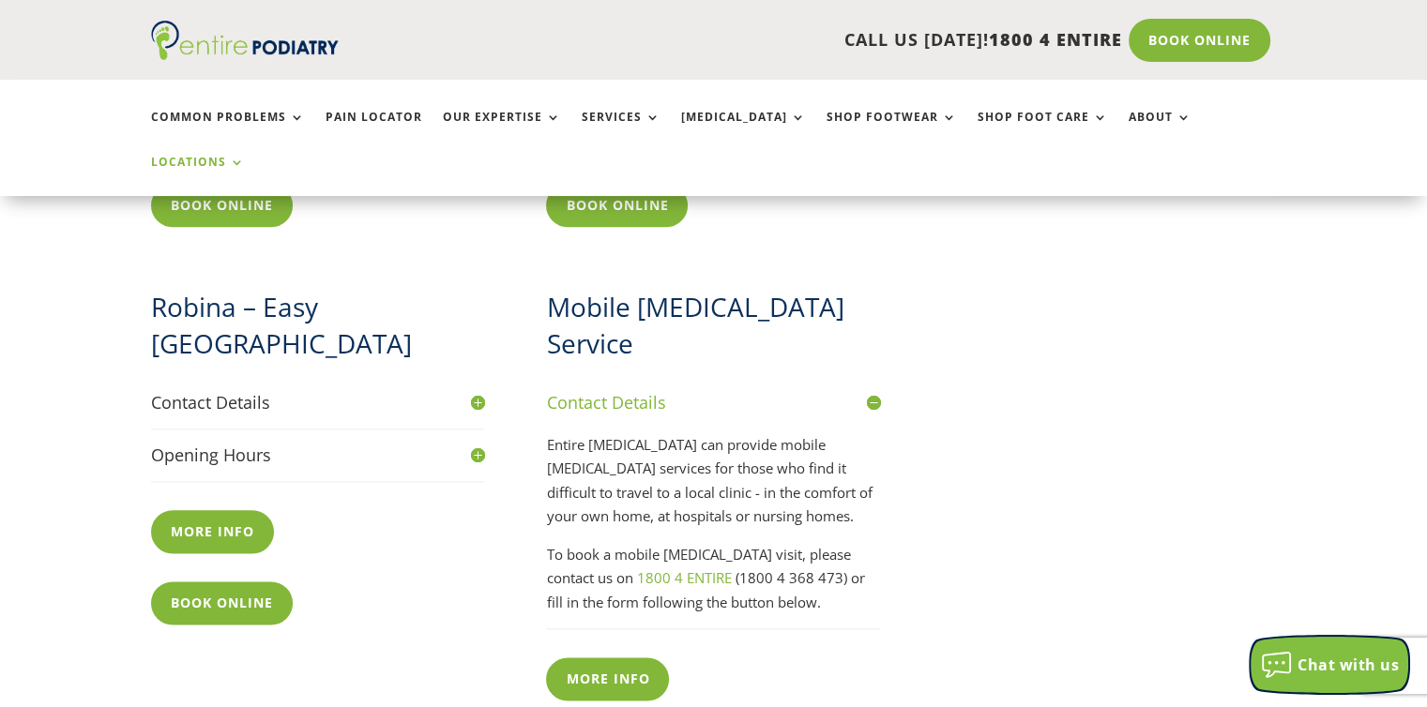
click at [1311, 658] on span "Chat with us" at bounding box center [1347, 665] width 101 height 21
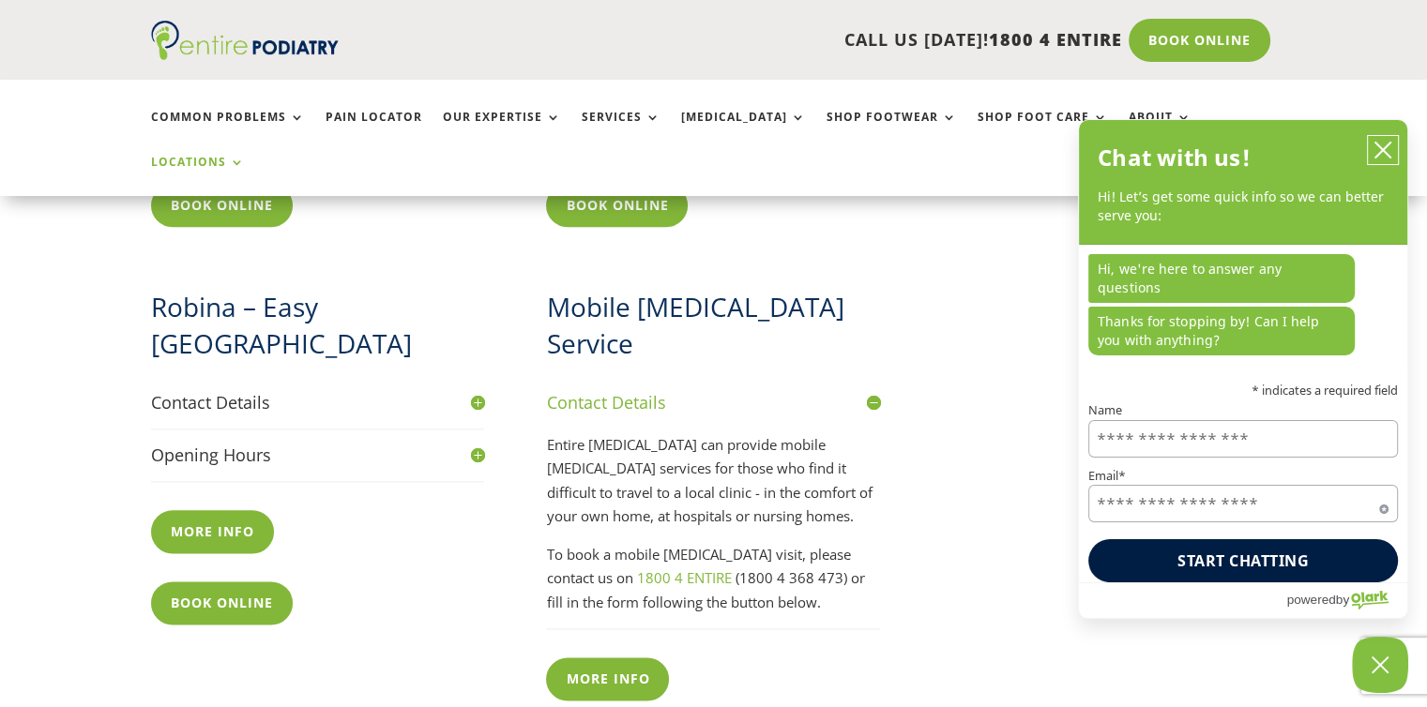
click at [1390, 158] on button "close chatbox" at bounding box center [1383, 150] width 30 height 28
